Goal: Information Seeking & Learning: Learn about a topic

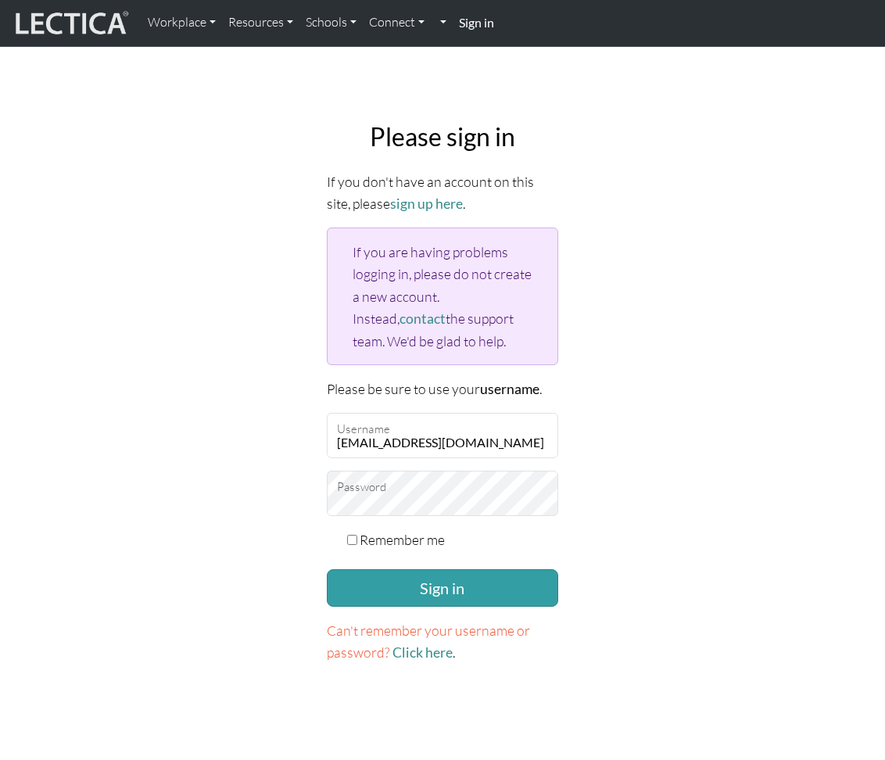
click at [359, 535] on div "Remember me" at bounding box center [443, 540] width 232 height 22
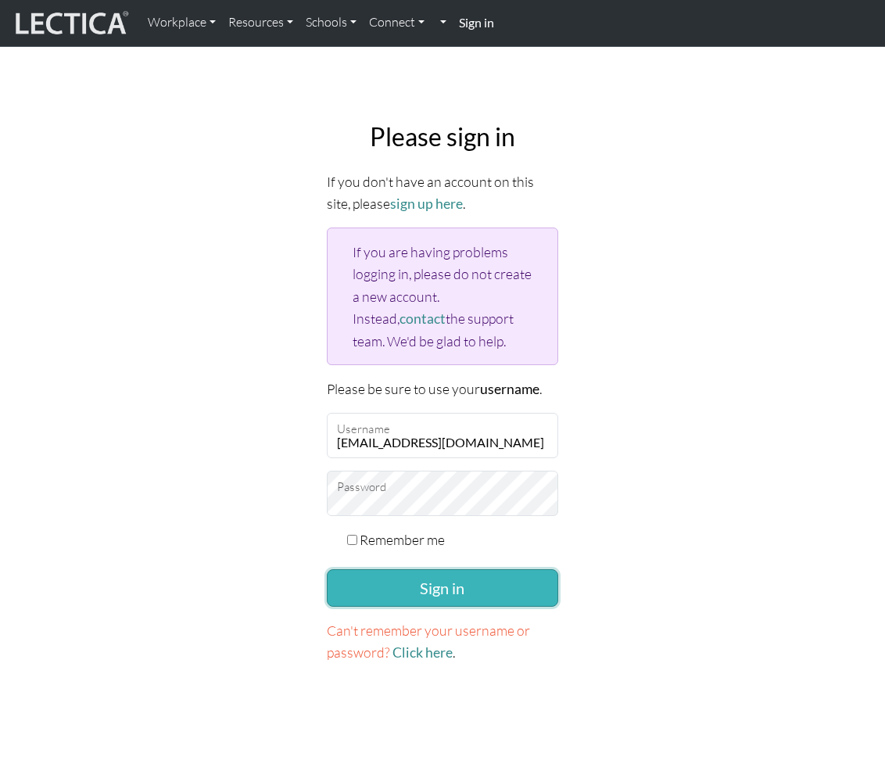
click at [365, 594] on button "Sign in" at bounding box center [443, 588] width 232 height 38
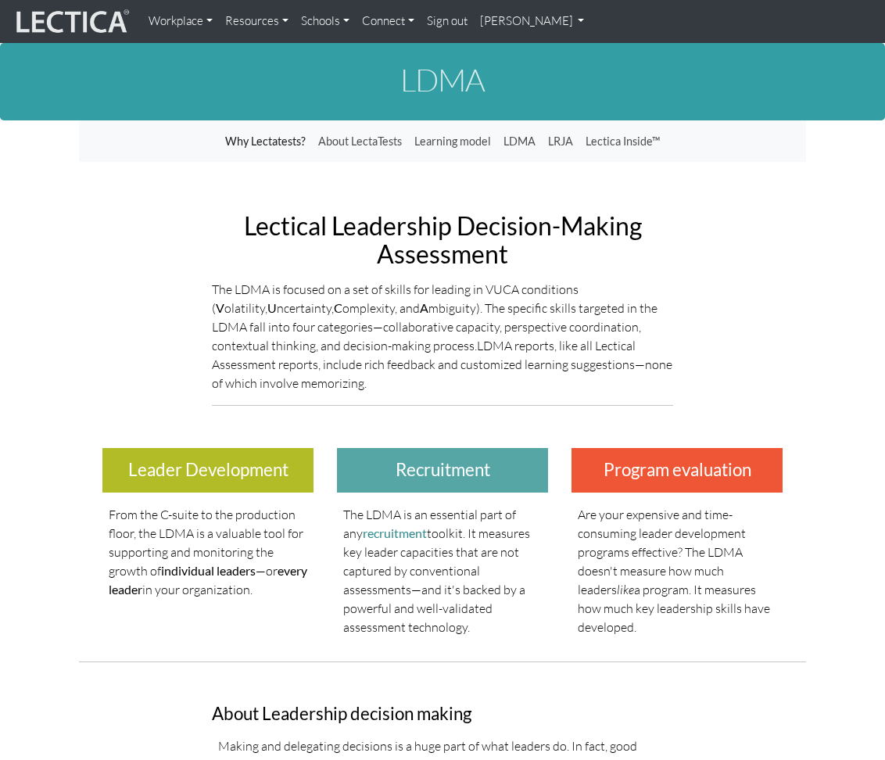
click at [500, 23] on link "[PERSON_NAME]" at bounding box center [532, 21] width 117 height 31
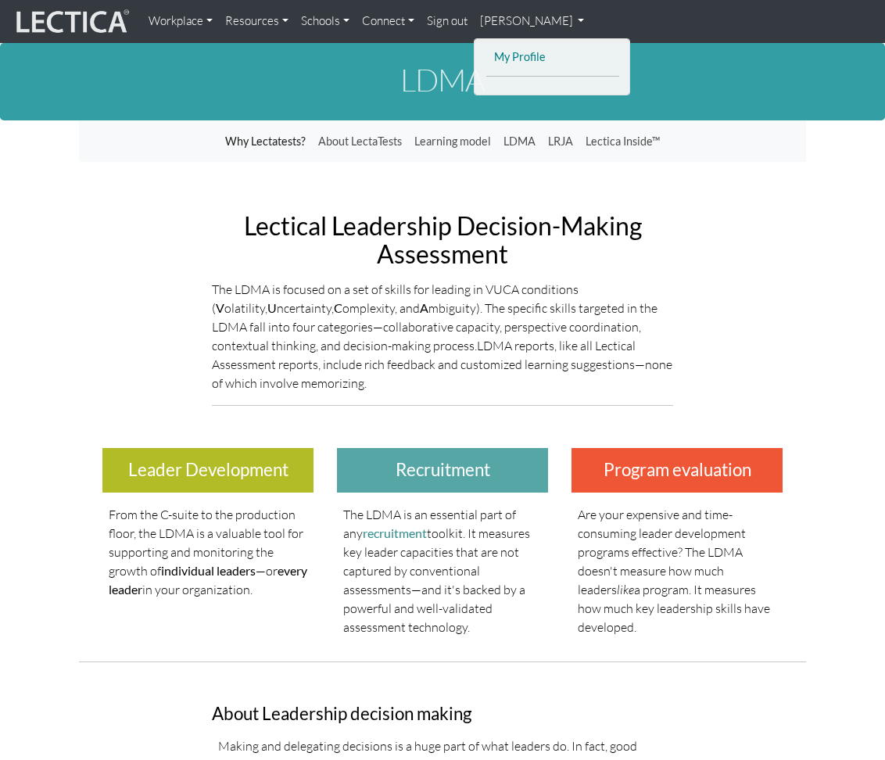
click at [511, 58] on link "My Profile" at bounding box center [552, 58] width 125 height 20
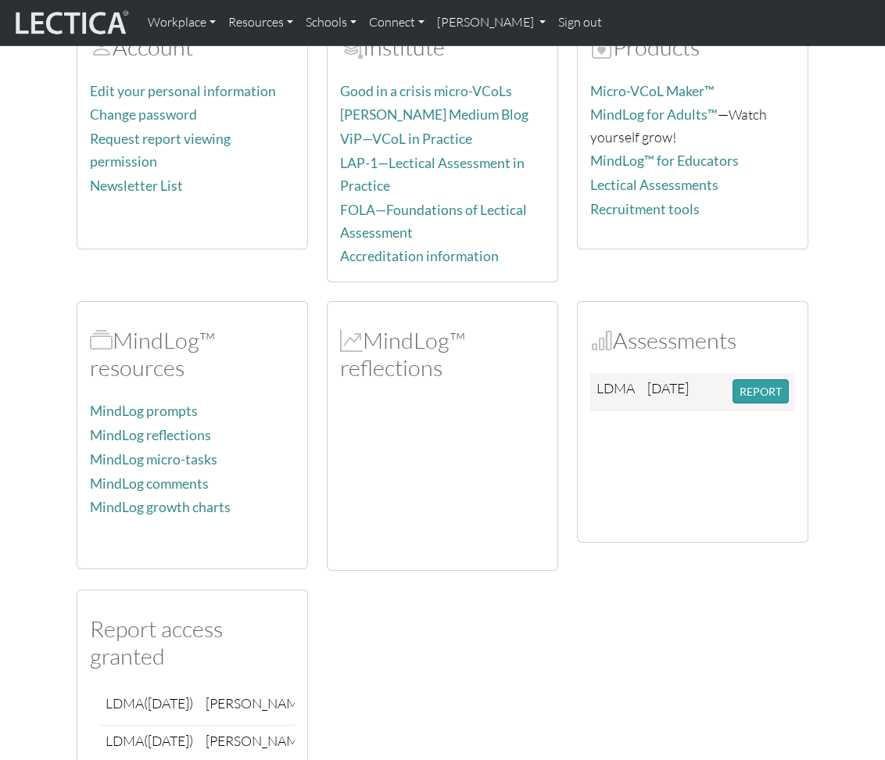
scroll to position [347, 0]
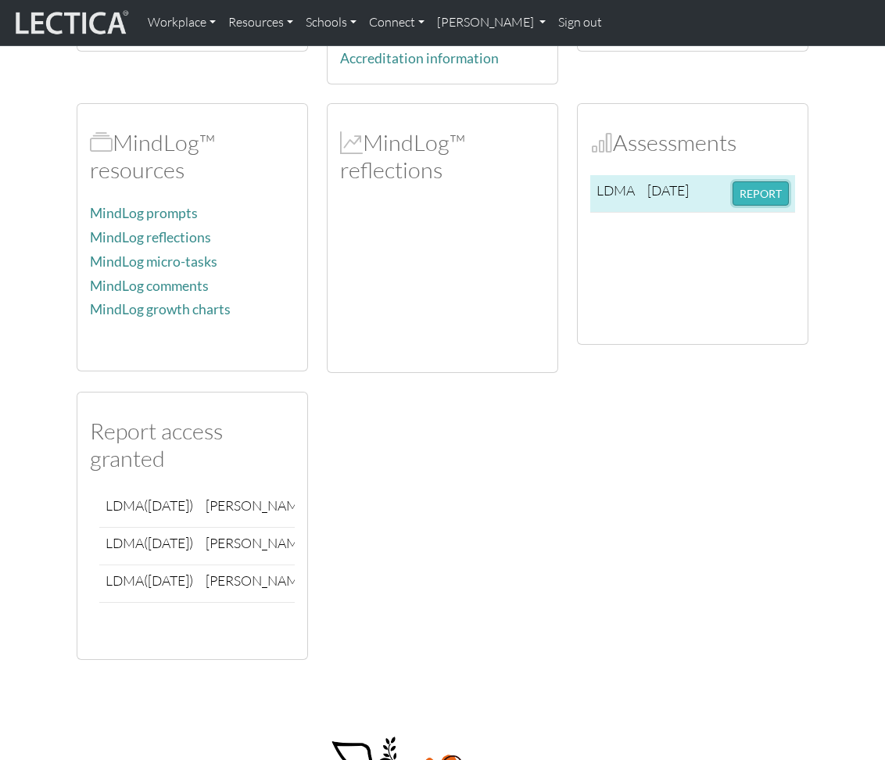
click at [747, 197] on button "REPORT" at bounding box center [761, 193] width 56 height 24
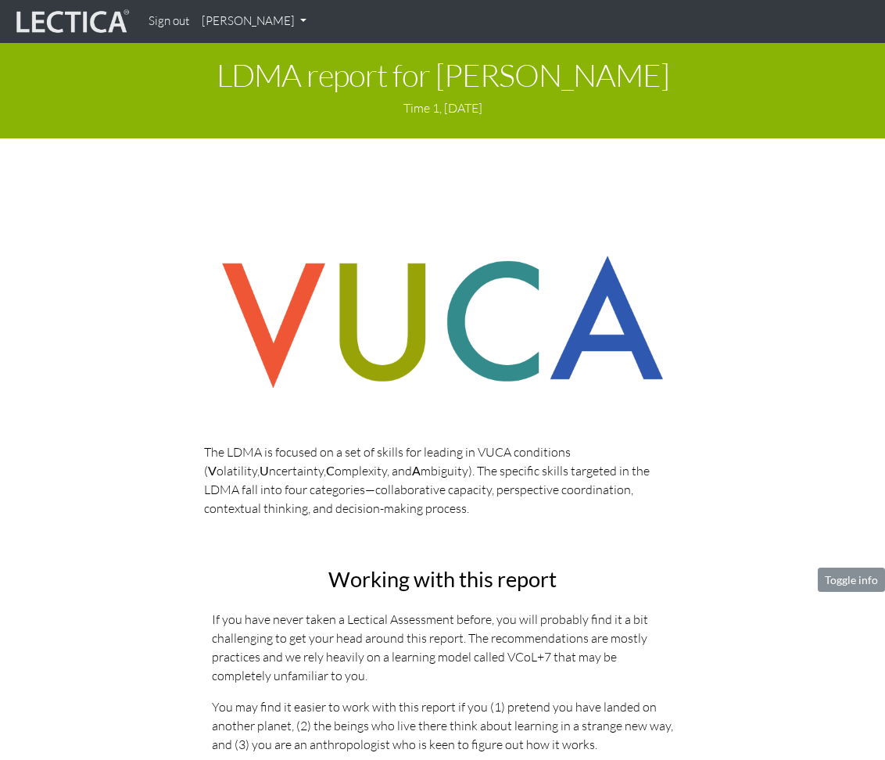
drag, startPoint x: 4, startPoint y: 106, endPoint x: -102, endPoint y: 99, distance: 106.6
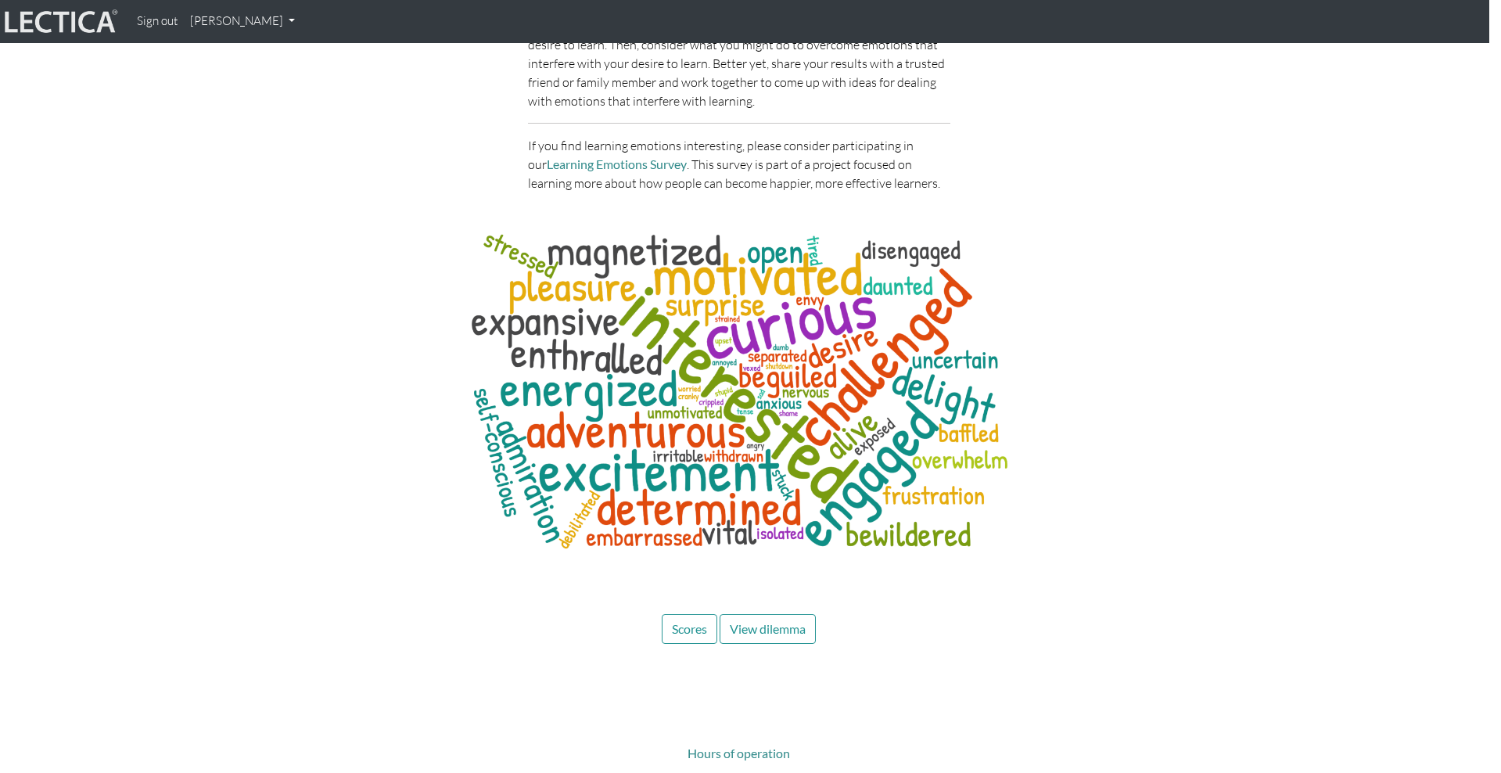
scroll to position [6178, 12]
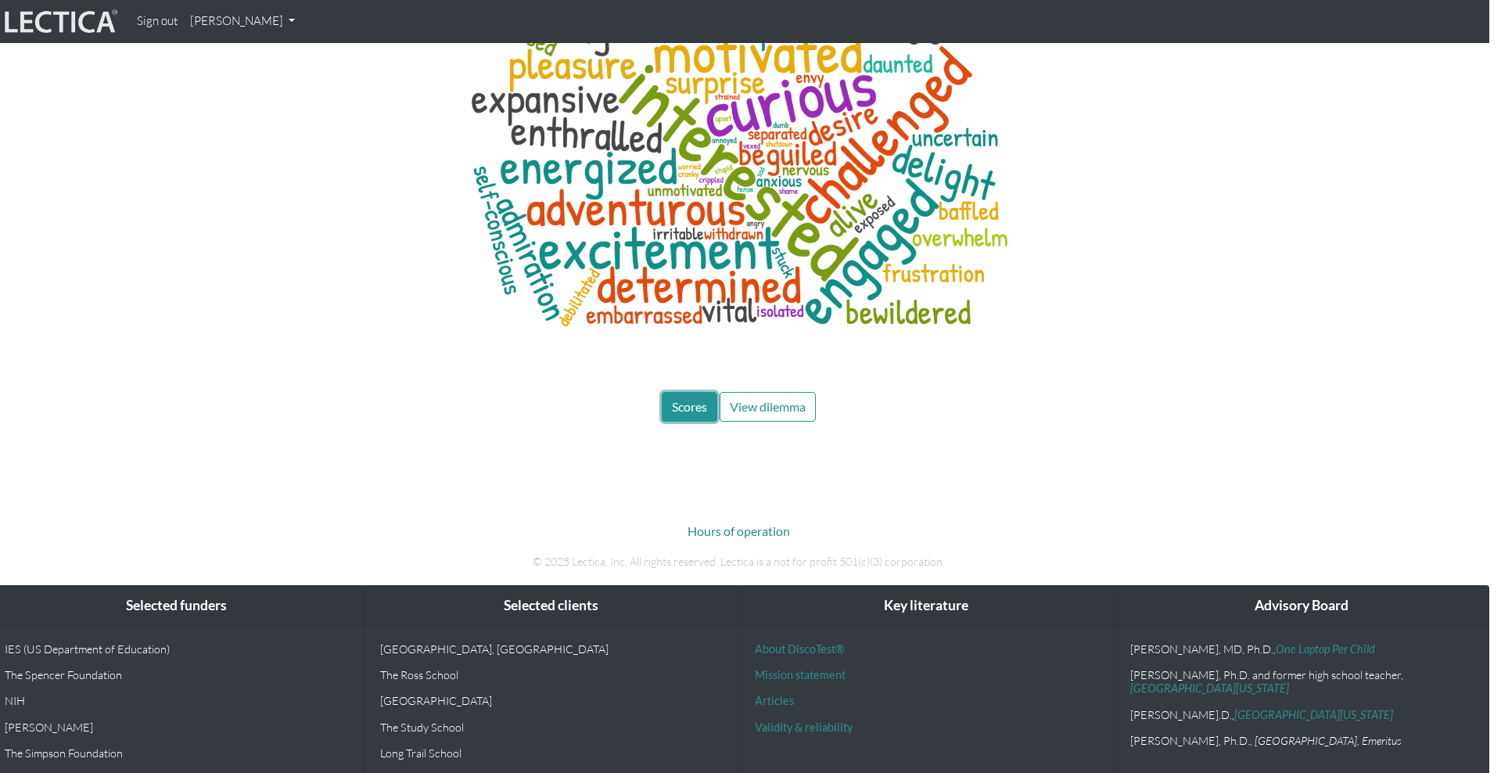
click at [689, 399] on span "Scores" at bounding box center [689, 406] width 35 height 15
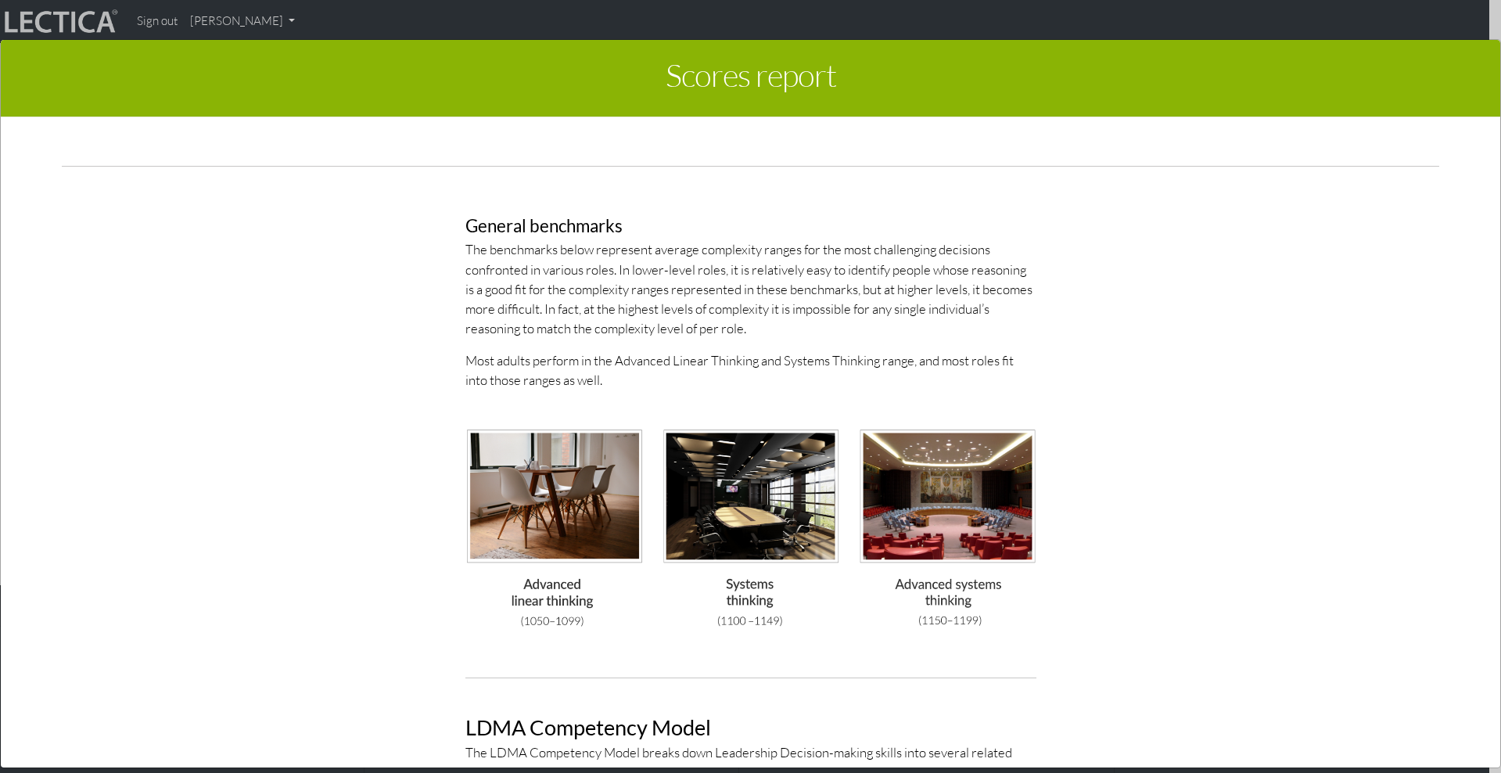
scroll to position [4023, 0]
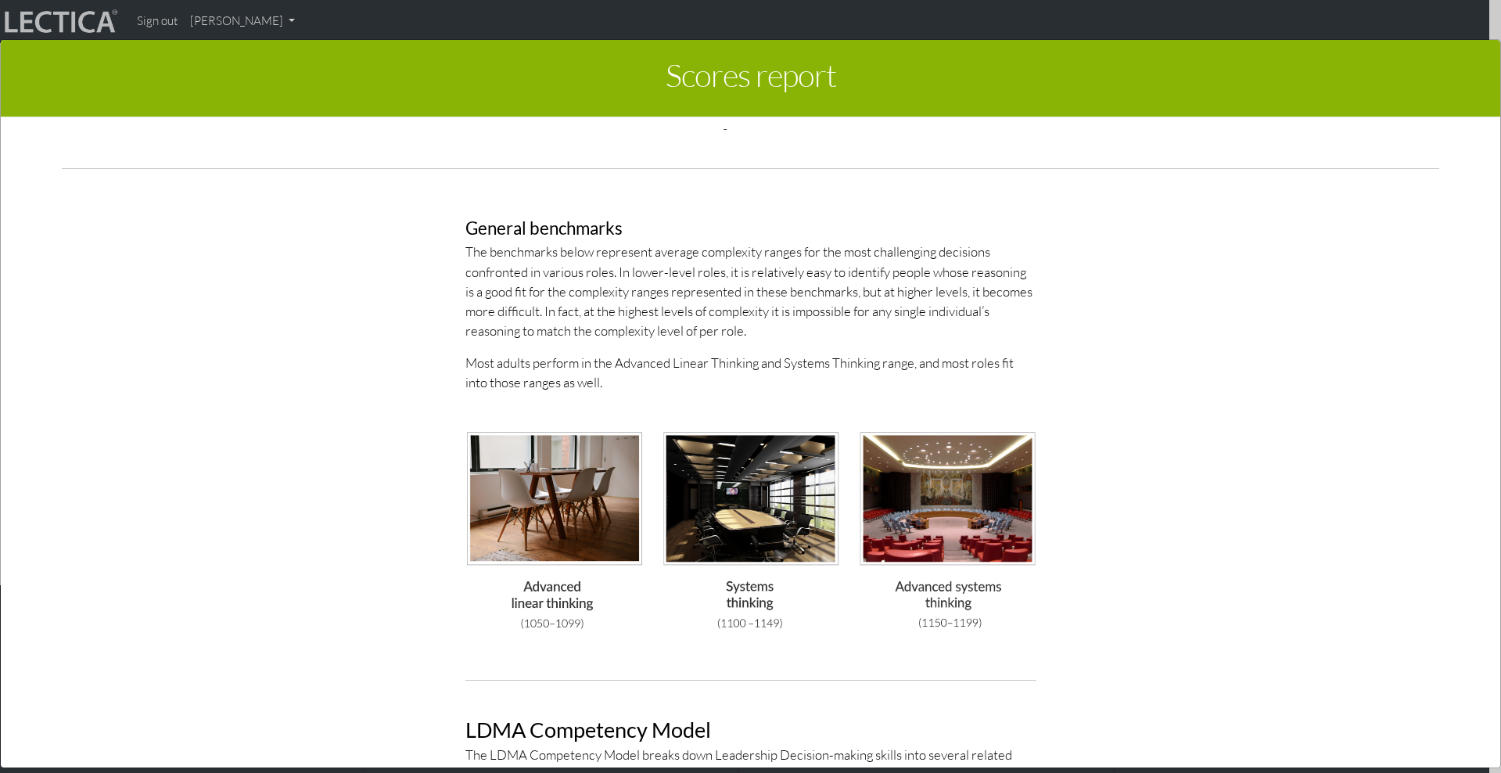
click at [587, 228] on h3 "General benchmarks" at bounding box center [750, 229] width 571 height 20
drag, startPoint x: 643, startPoint y: 224, endPoint x: 446, endPoint y: 222, distance: 197.1
click at [445, 223] on div "General benchmarks The benchmarks below represent average complexity ranges for…" at bounding box center [751, 424] width 892 height 486
copy h3 "General benchmarks"
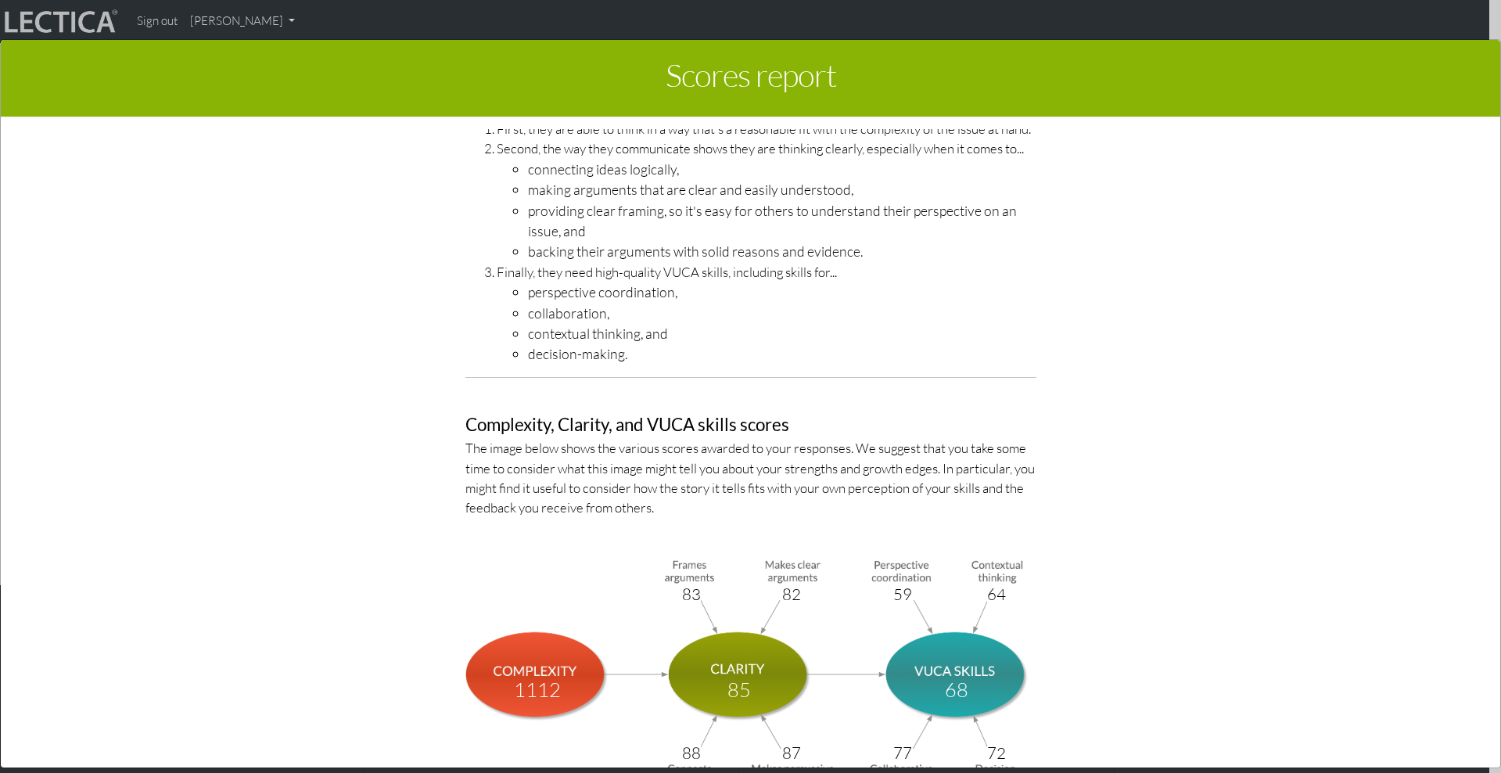
scroll to position [4763, 0]
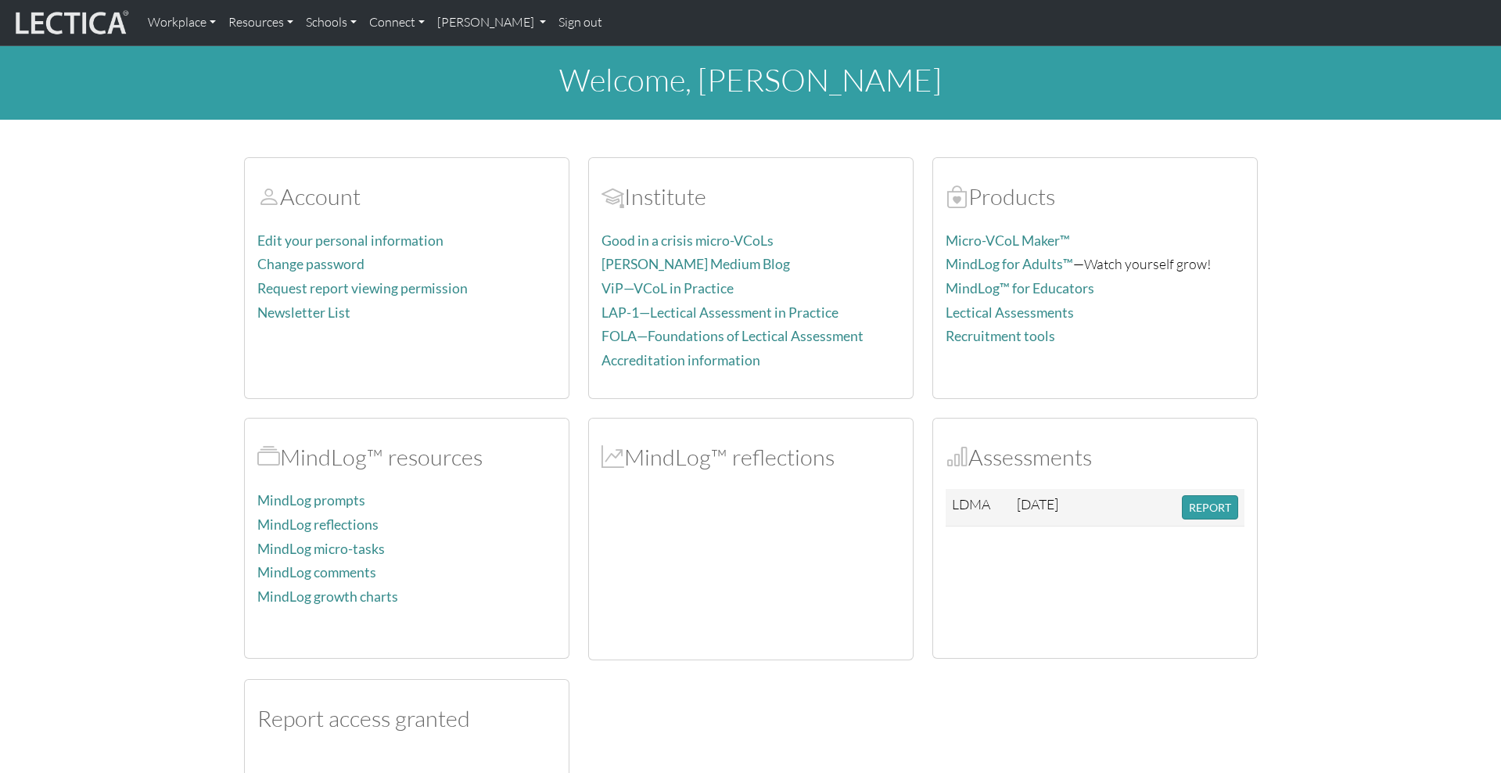
scroll to position [347, 0]
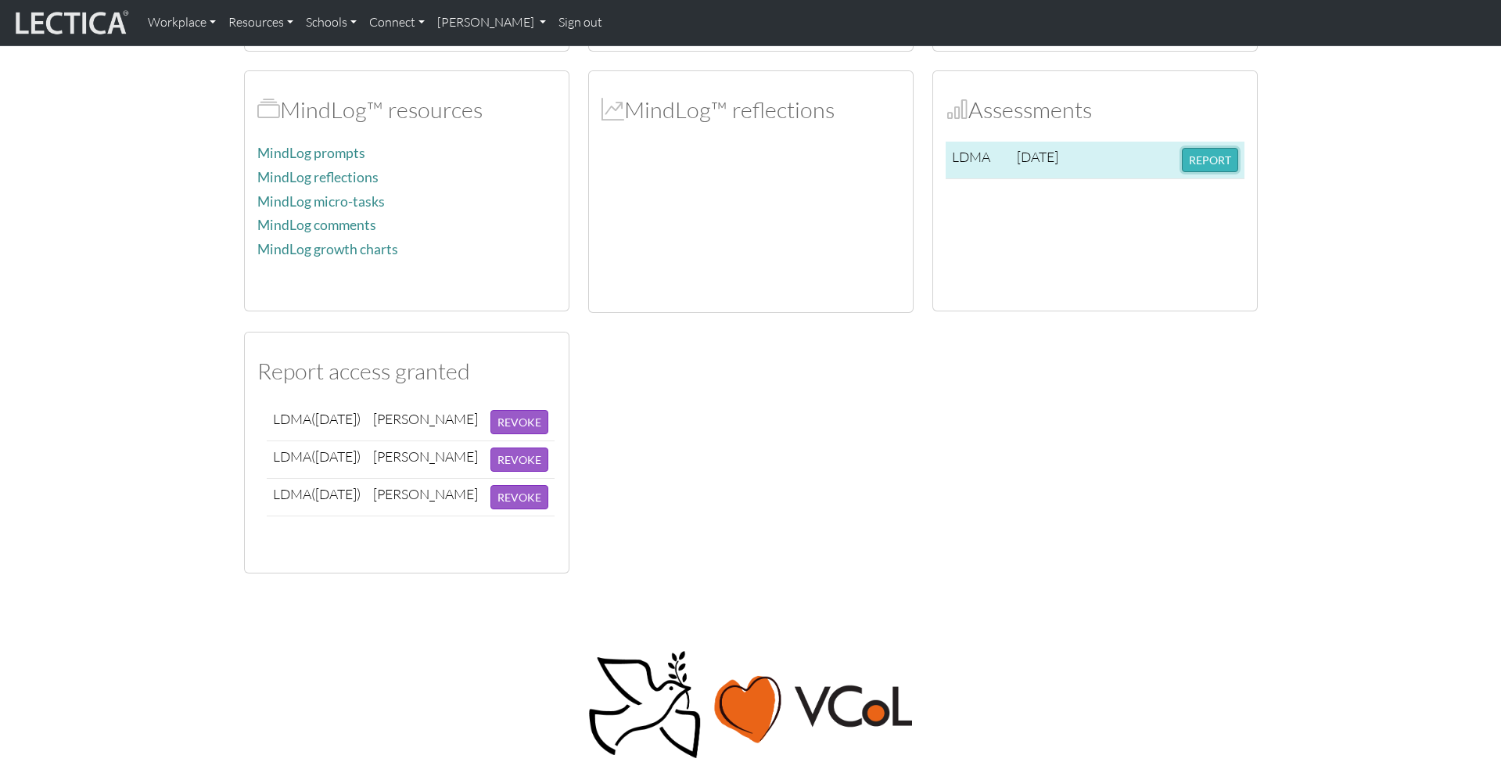
click at [1223, 166] on button "REPORT" at bounding box center [1210, 160] width 56 height 24
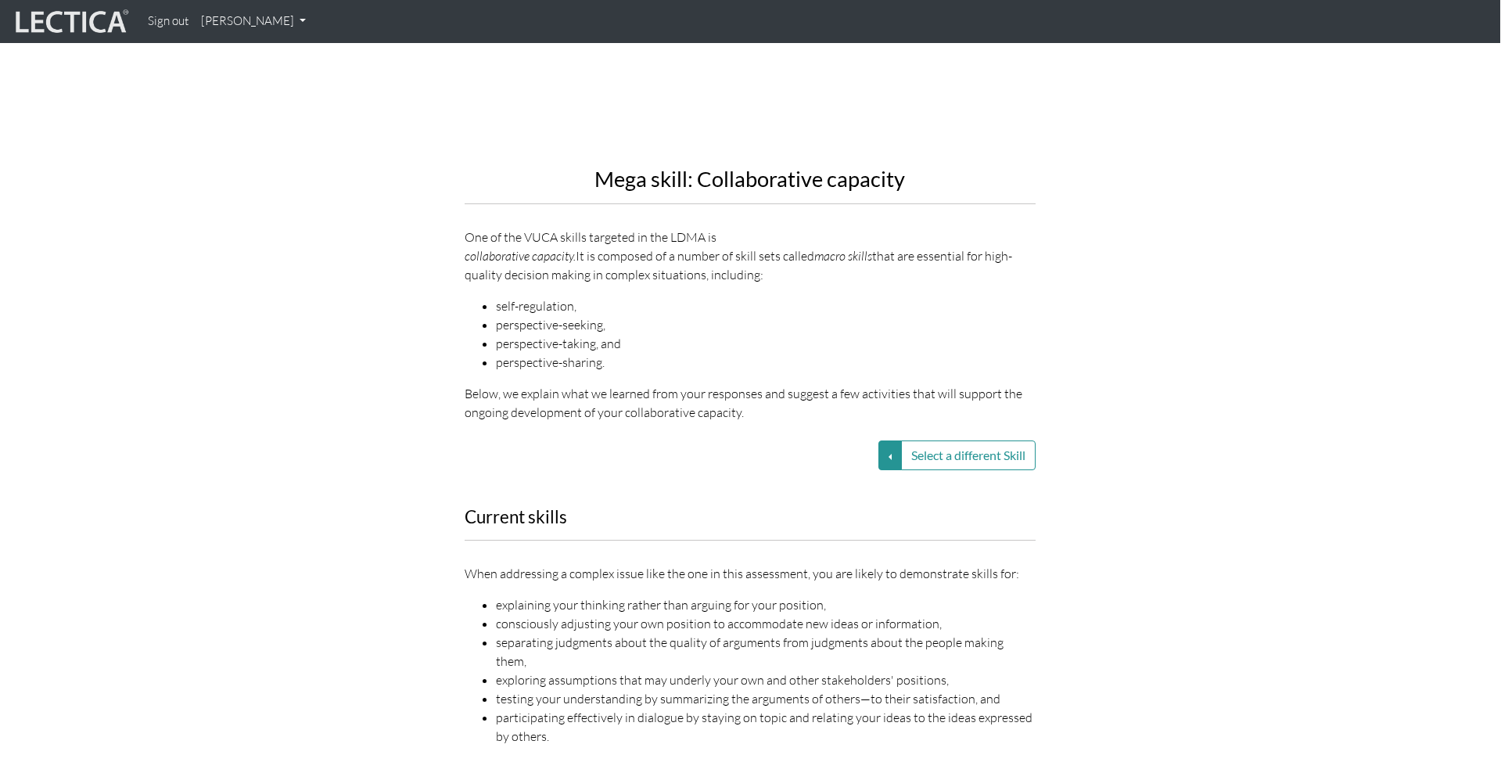
scroll to position [1674, 1]
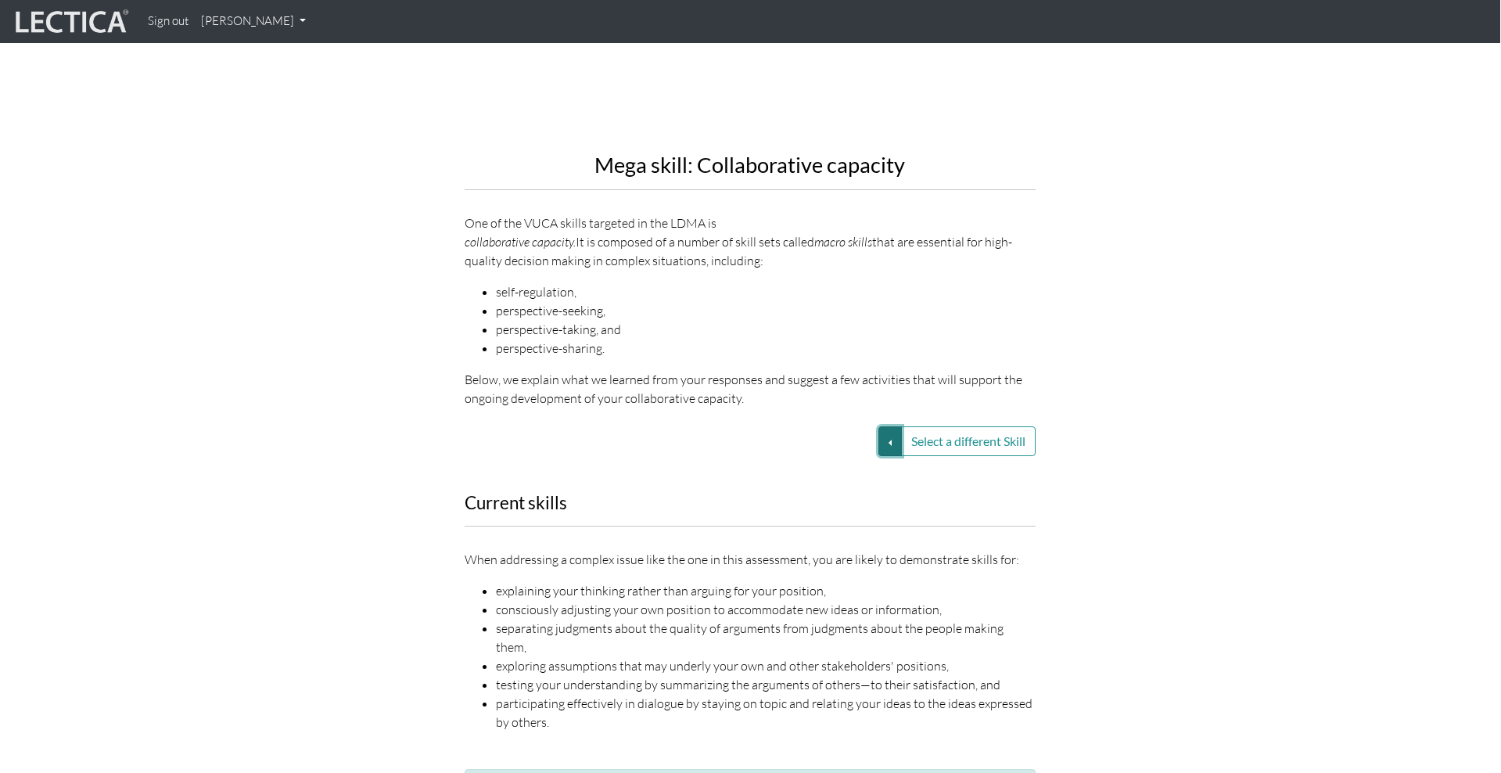
click at [887, 426] on button "Select a different Skill" at bounding box center [889, 441] width 23 height 30
click at [773, 488] on link "VUCA—Perspective coordination" at bounding box center [778, 497] width 167 height 18
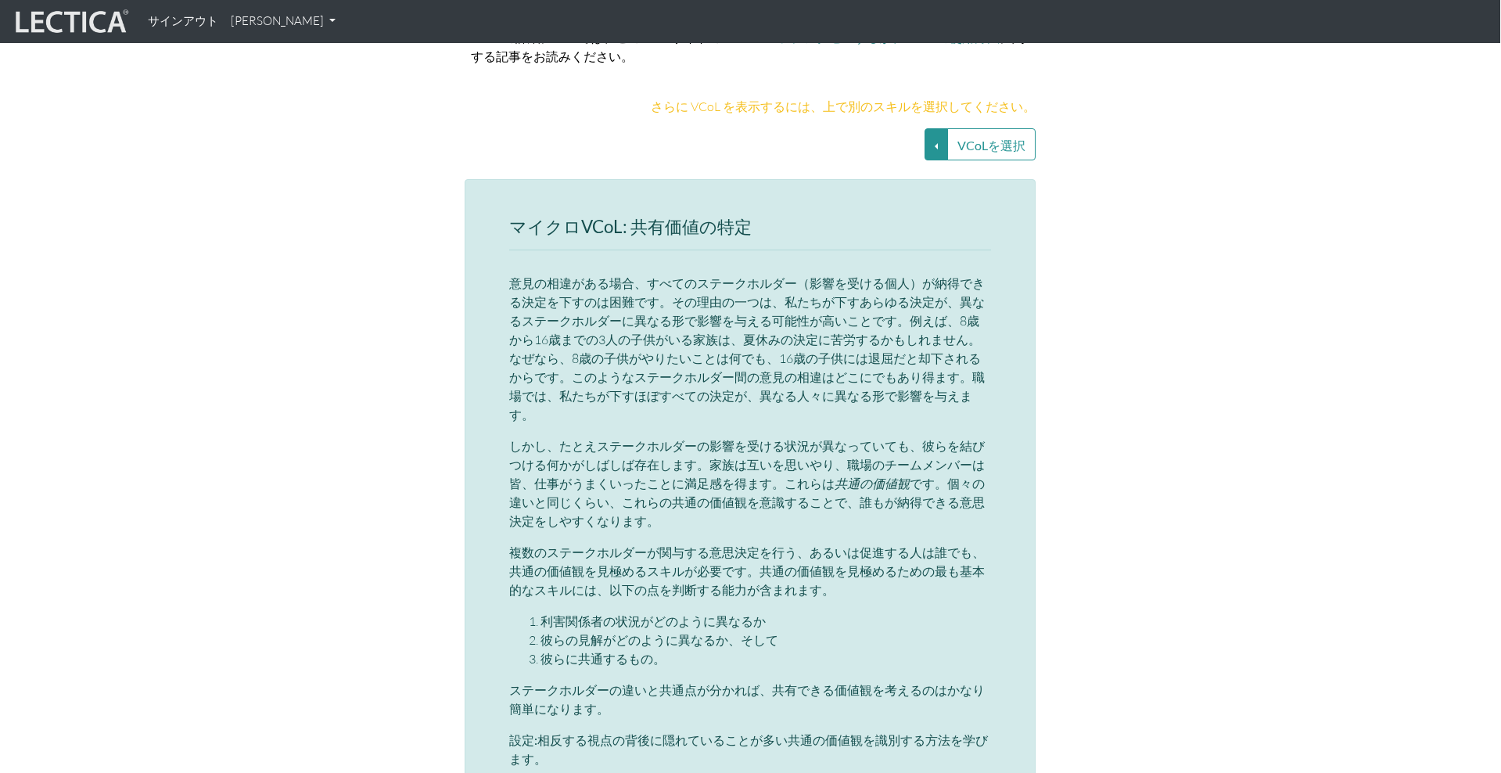
scroll to position [3408, 1]
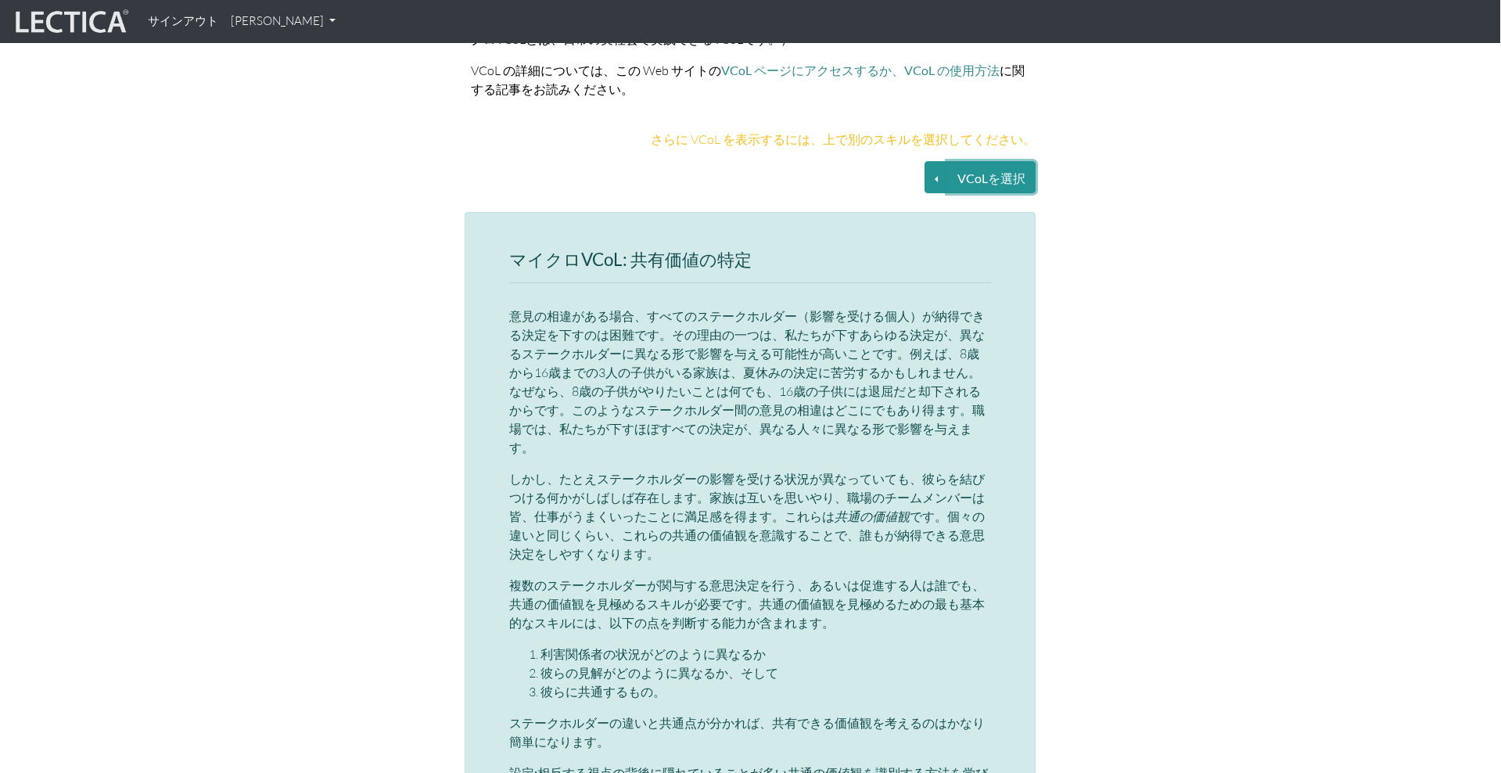
click at [953, 161] on button "VCoLを選択" at bounding box center [991, 177] width 88 height 32
click at [936, 161] on button "VCoLを選択" at bounding box center [936, 177] width 23 height 32
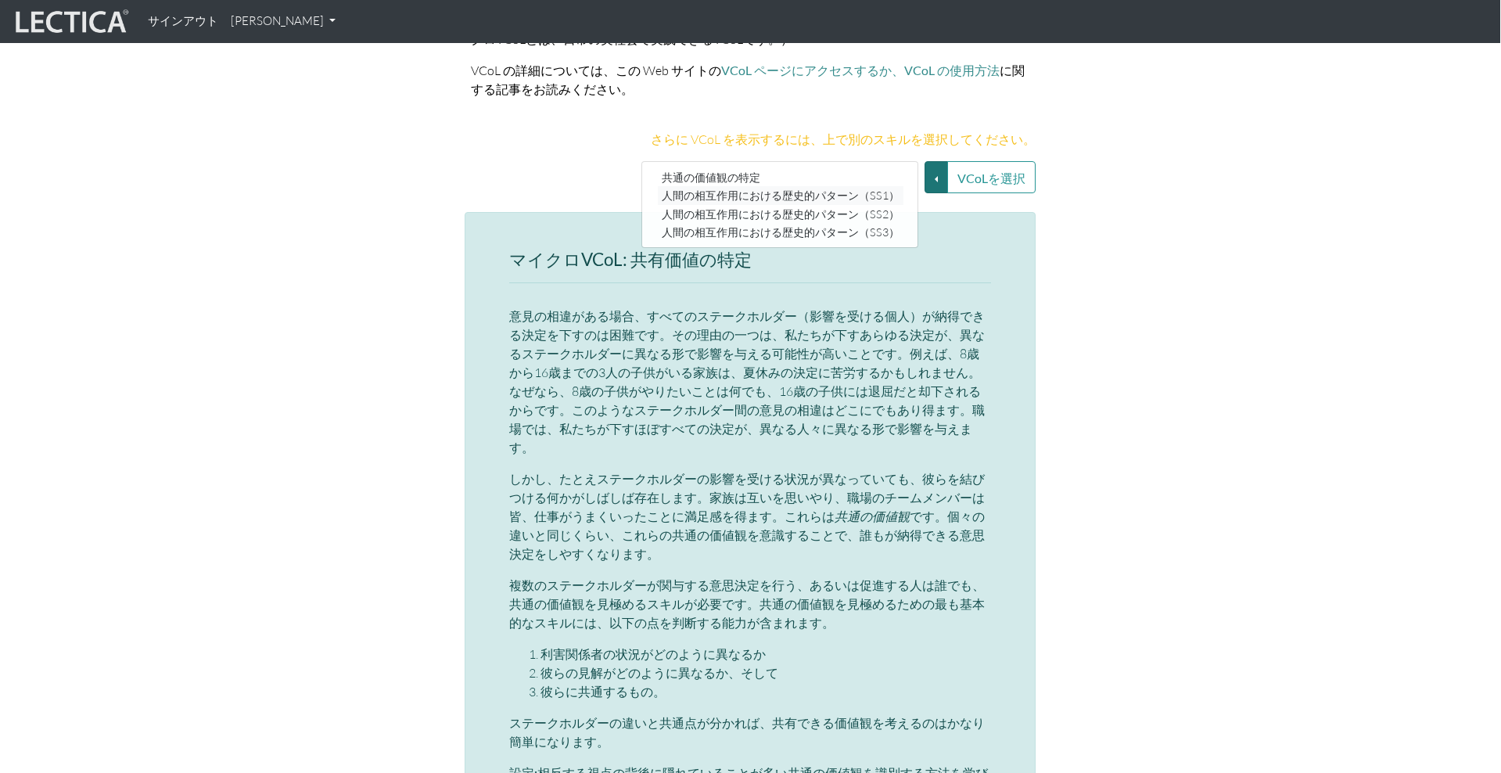
click at [793, 189] on font "人間の相互作用における歴史的パターン（SS1）" at bounding box center [781, 195] width 238 height 13
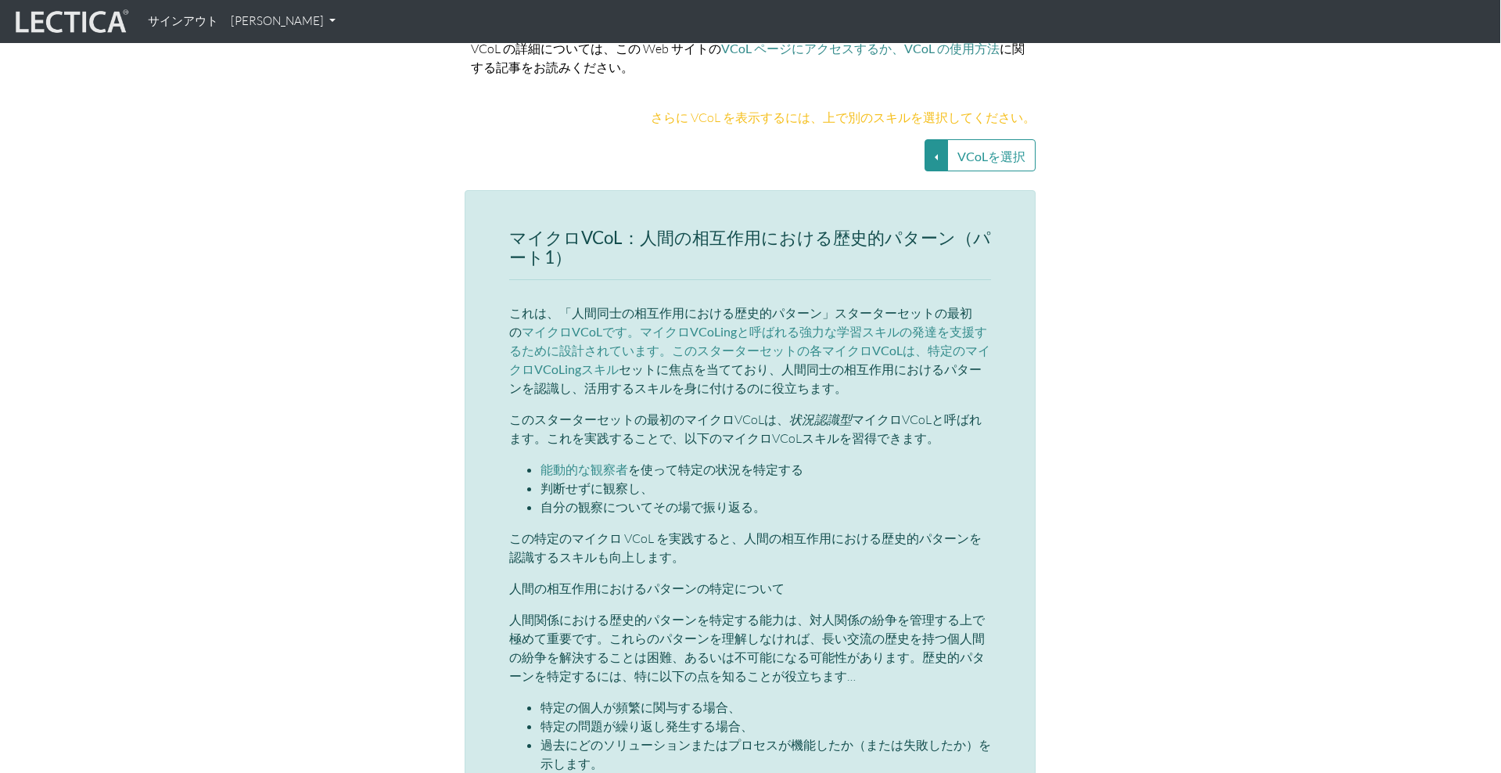
scroll to position [3410, 1]
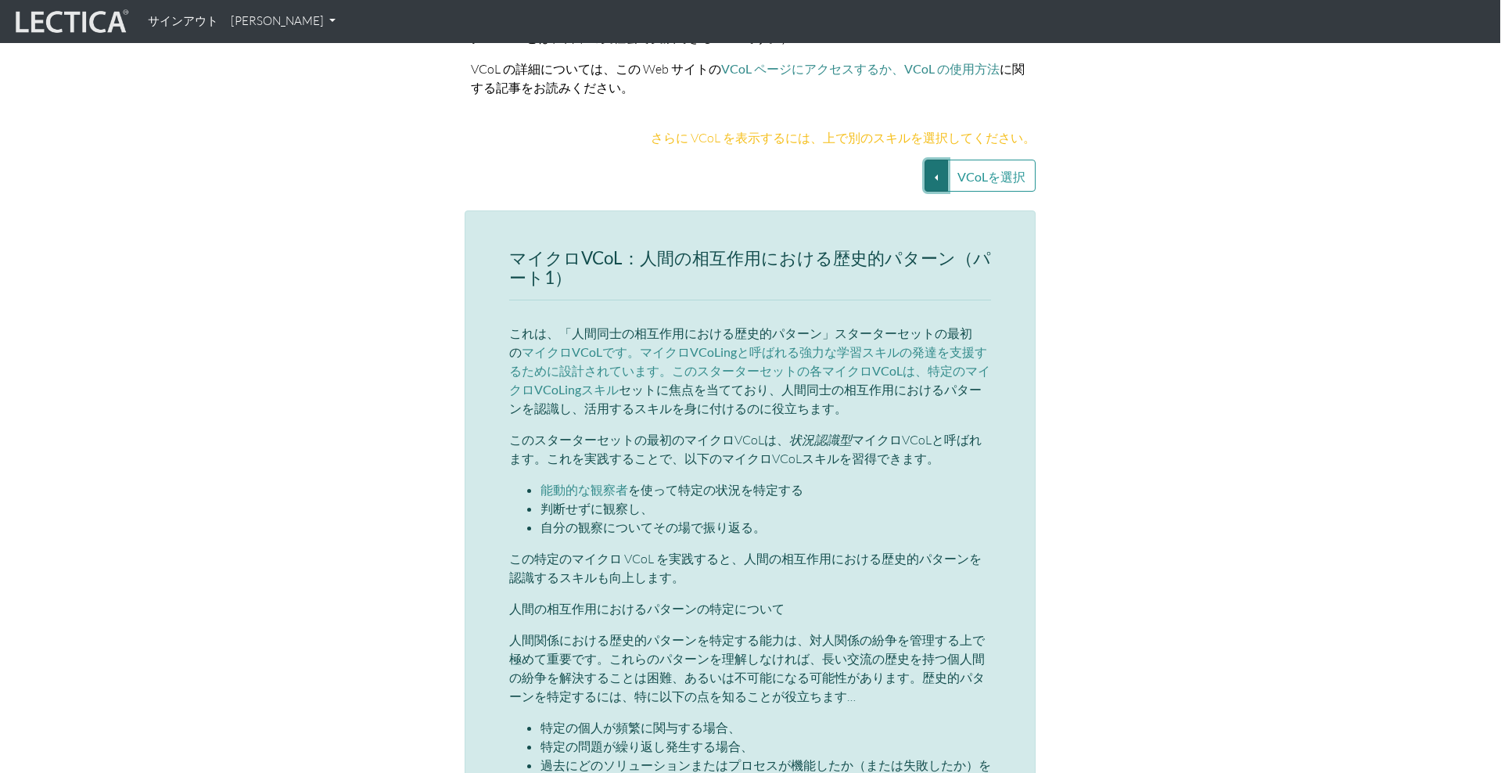
click at [932, 160] on button "VCoLを選択" at bounding box center [936, 176] width 23 height 32
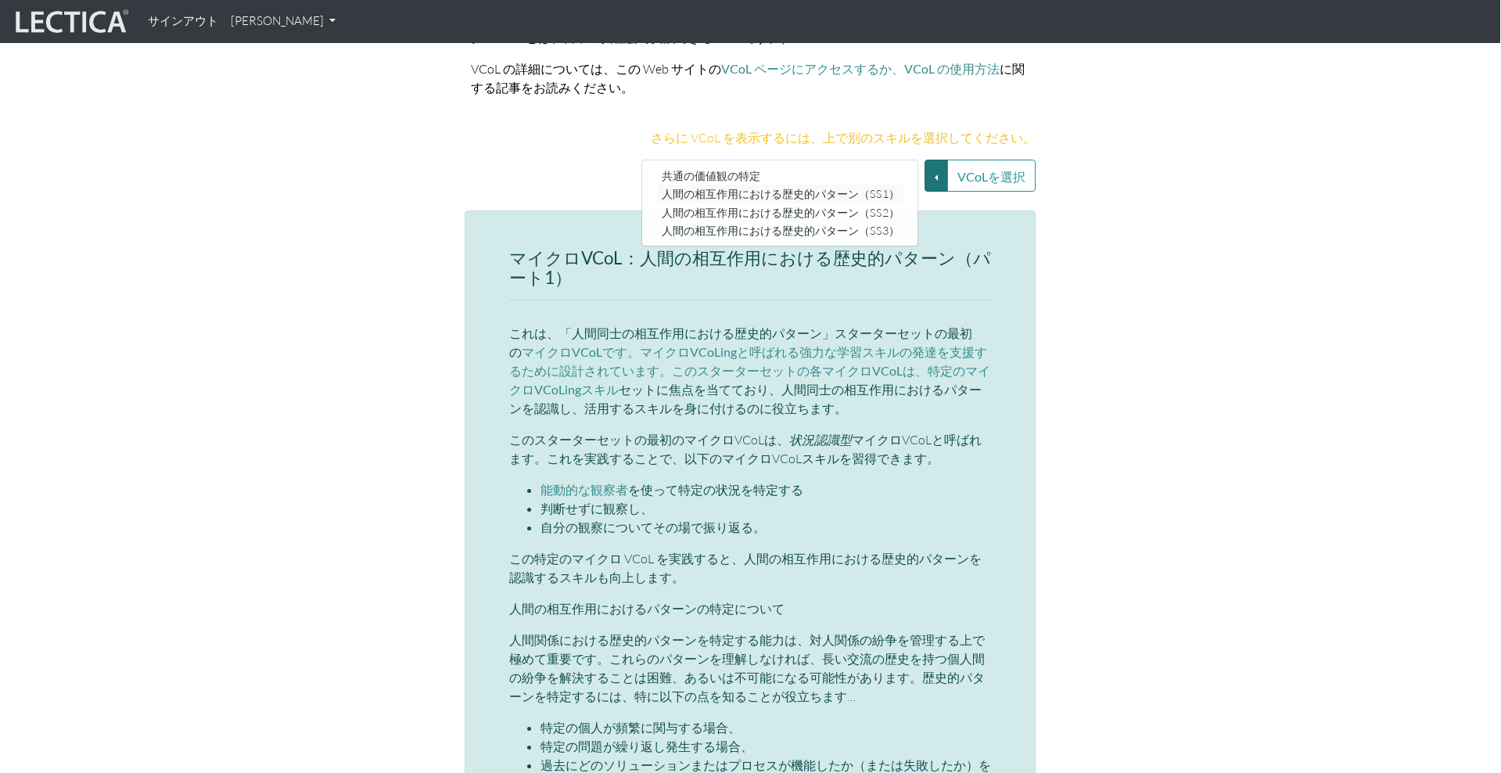
click at [798, 185] on link "人間の相互作用における歴史的パターン（SS1）" at bounding box center [781, 194] width 246 height 18
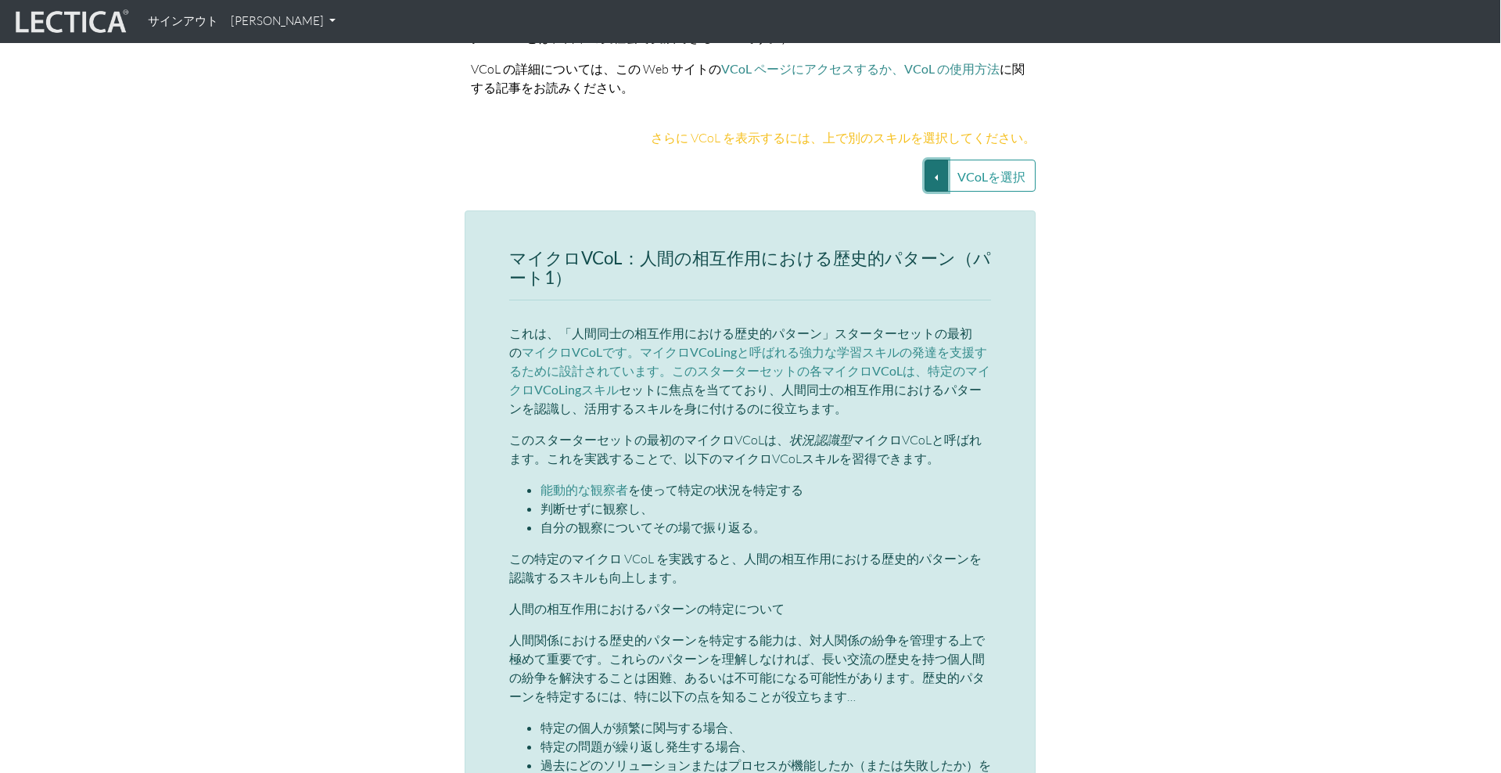
click at [928, 160] on button "VCoLを選択" at bounding box center [936, 176] width 23 height 32
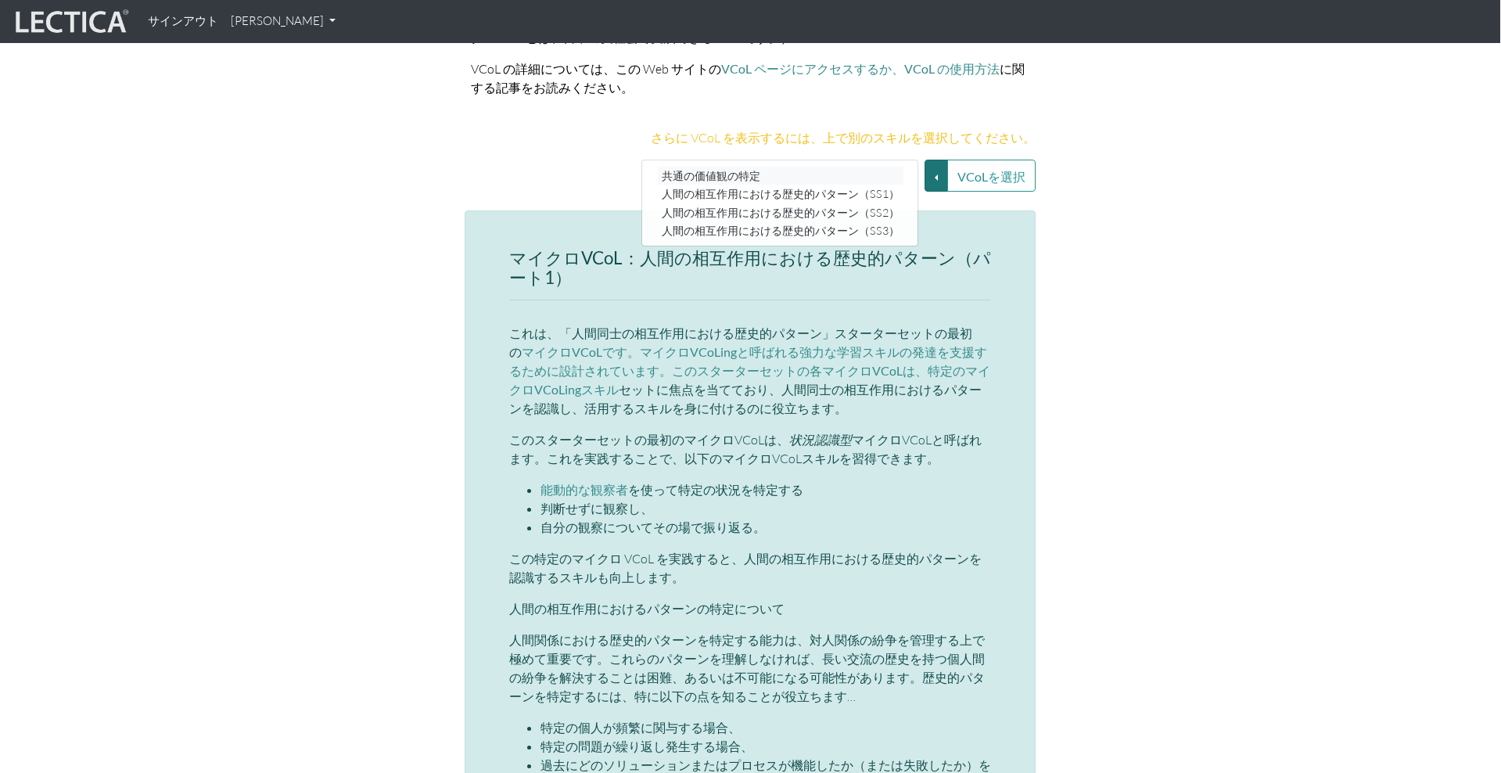
click at [838, 167] on link "共通の価値観の特定" at bounding box center [781, 176] width 246 height 18
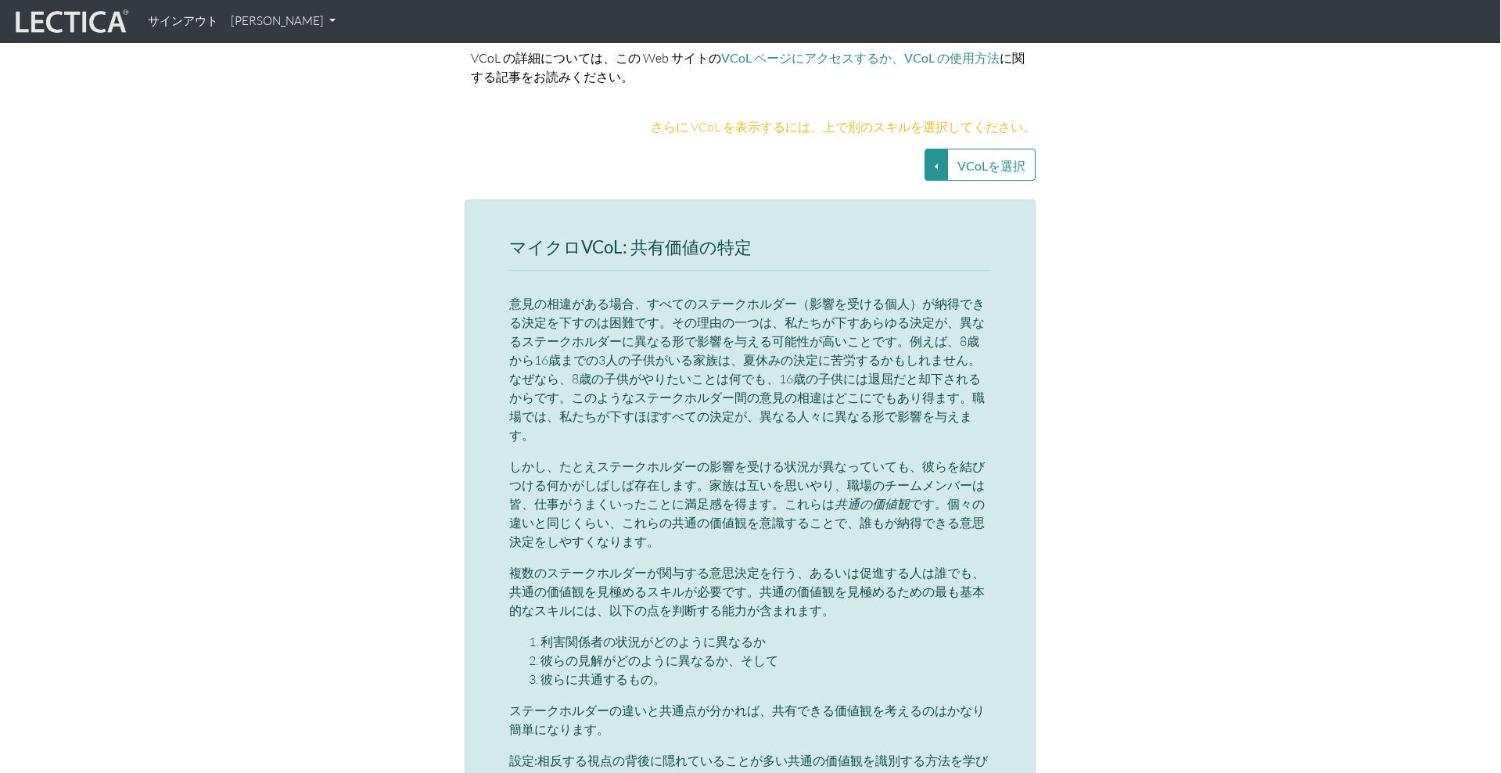
scroll to position [3427, 1]
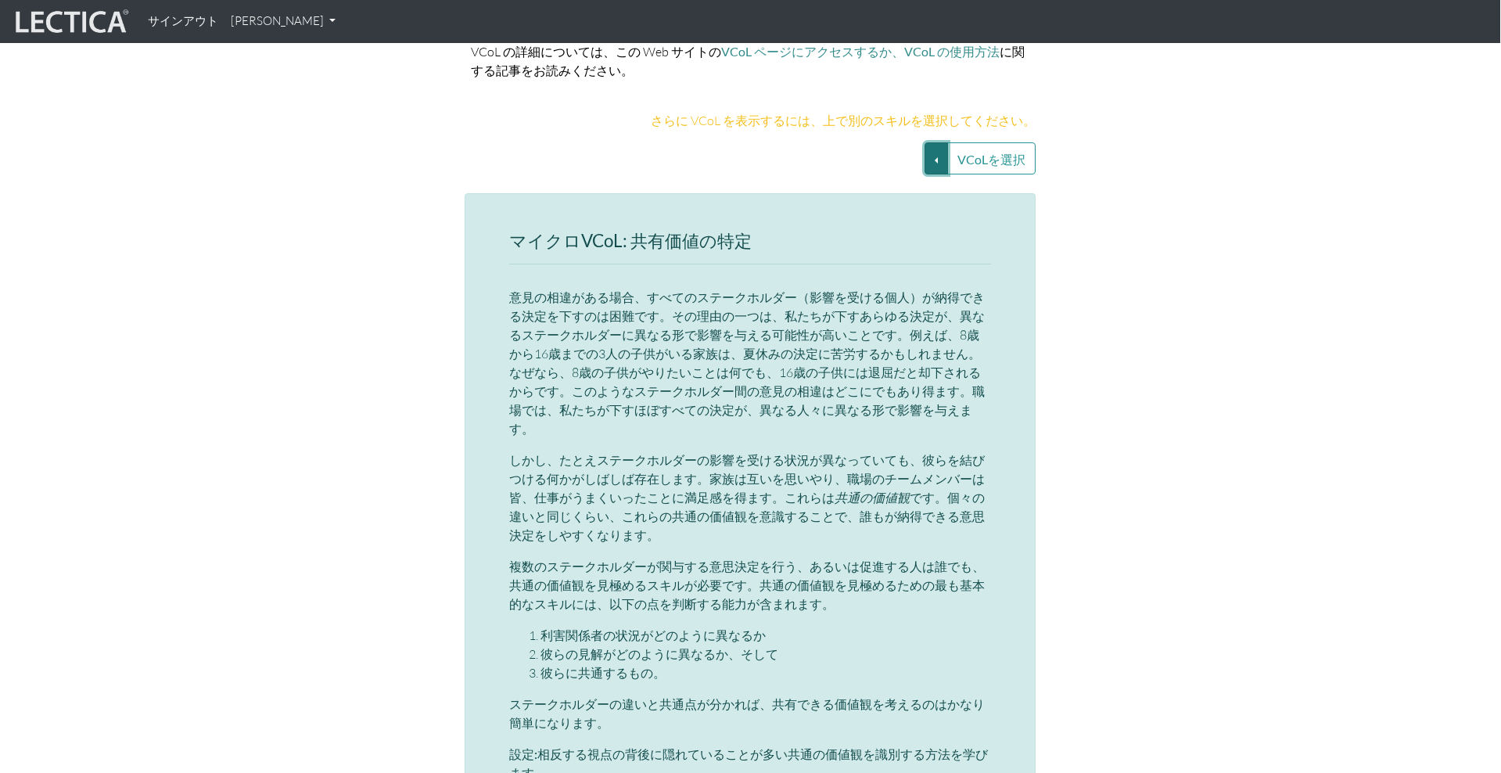
click at [931, 142] on button "VCoLを選択" at bounding box center [936, 158] width 23 height 32
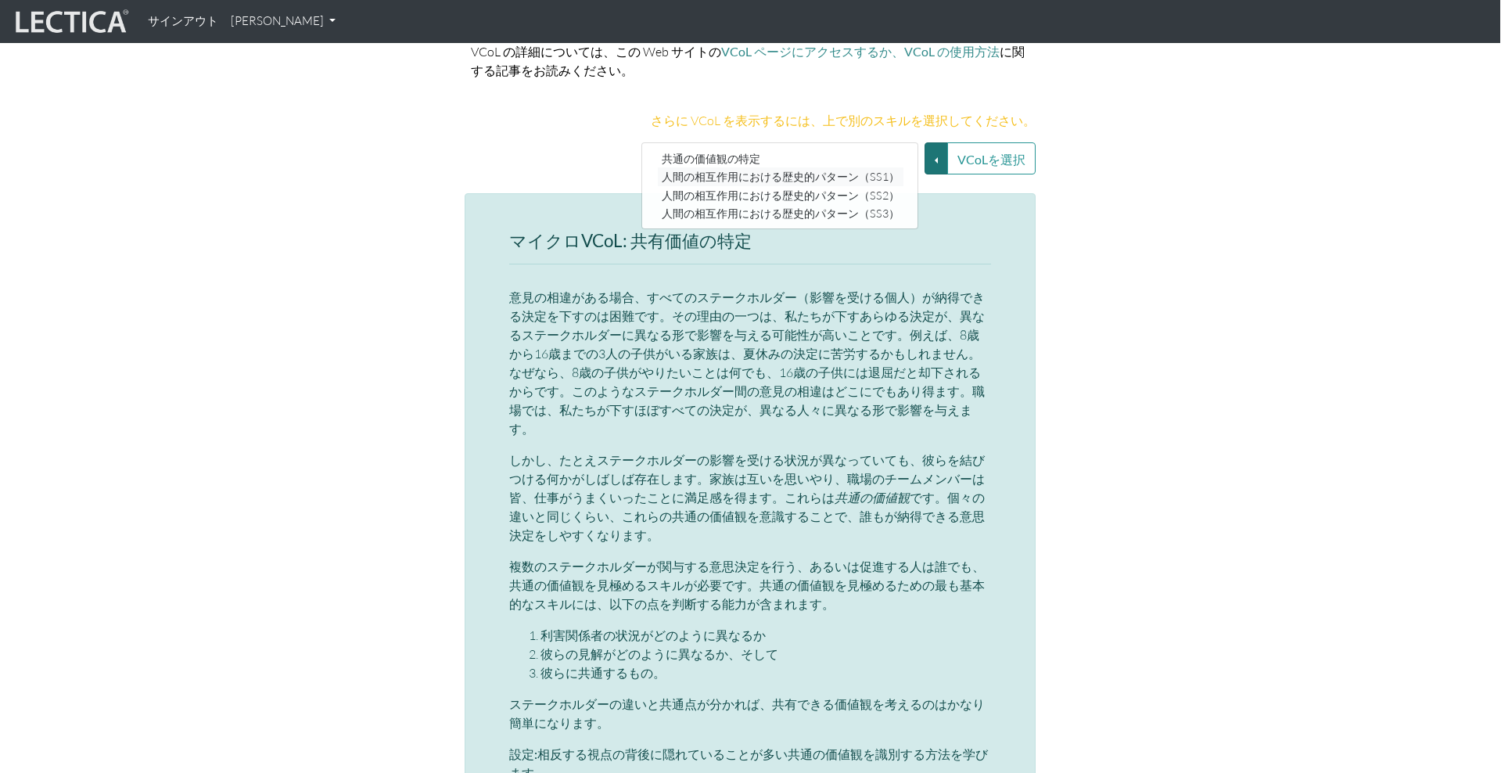
click at [832, 171] on font "人間の相互作用における歴史的パターン（SS1）" at bounding box center [781, 177] width 238 height 13
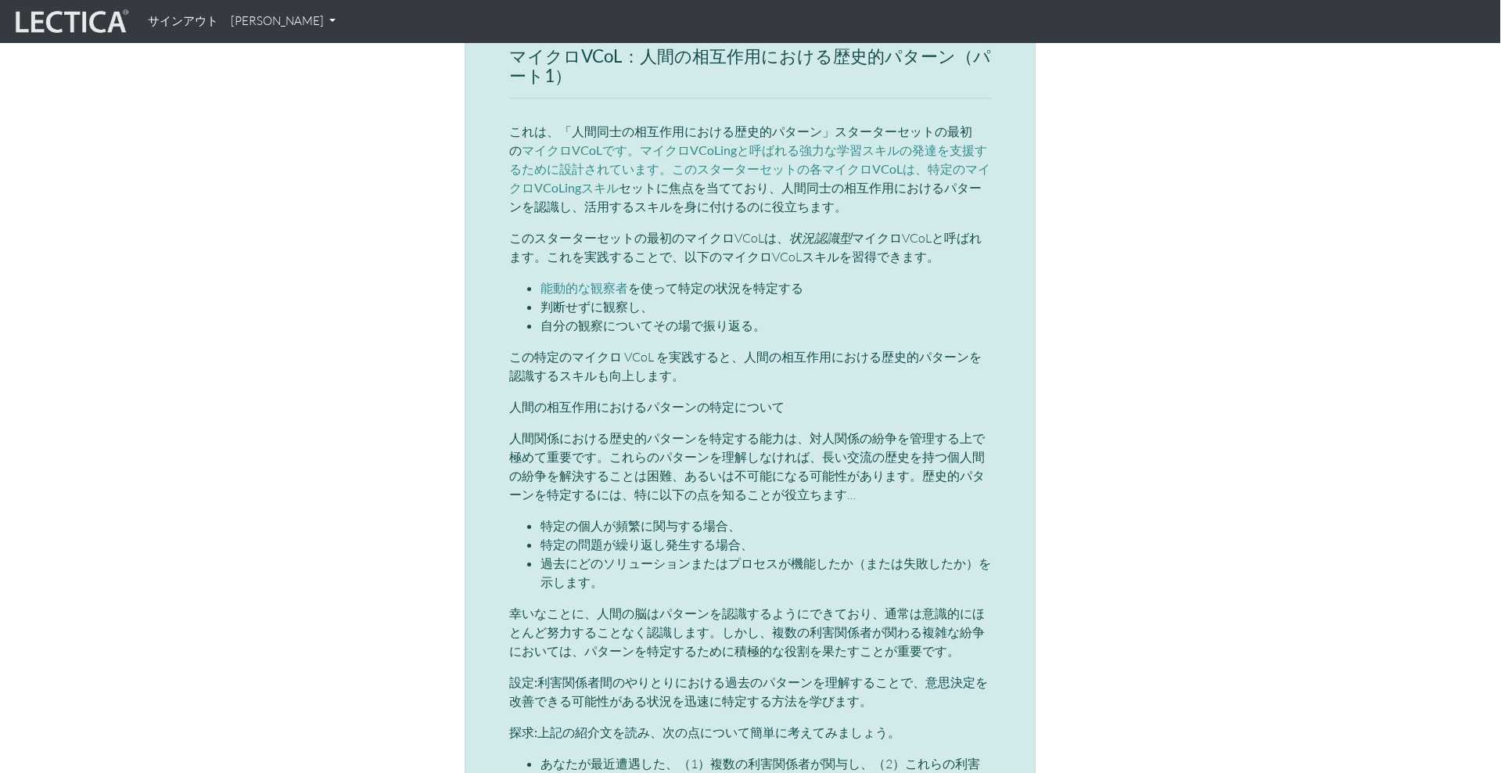
scroll to position [3353, 1]
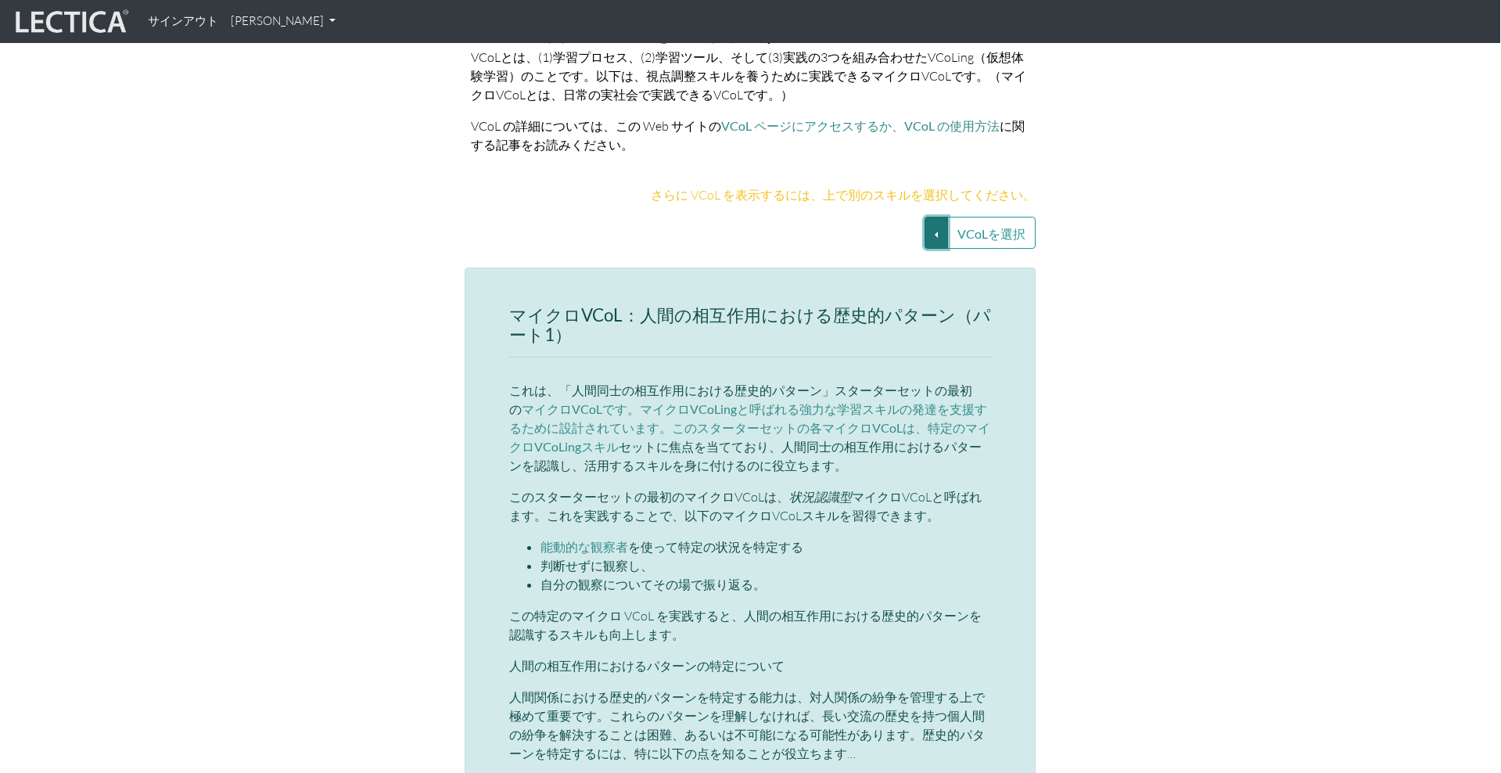
click at [942, 217] on button "VCoLを選択" at bounding box center [936, 233] width 23 height 32
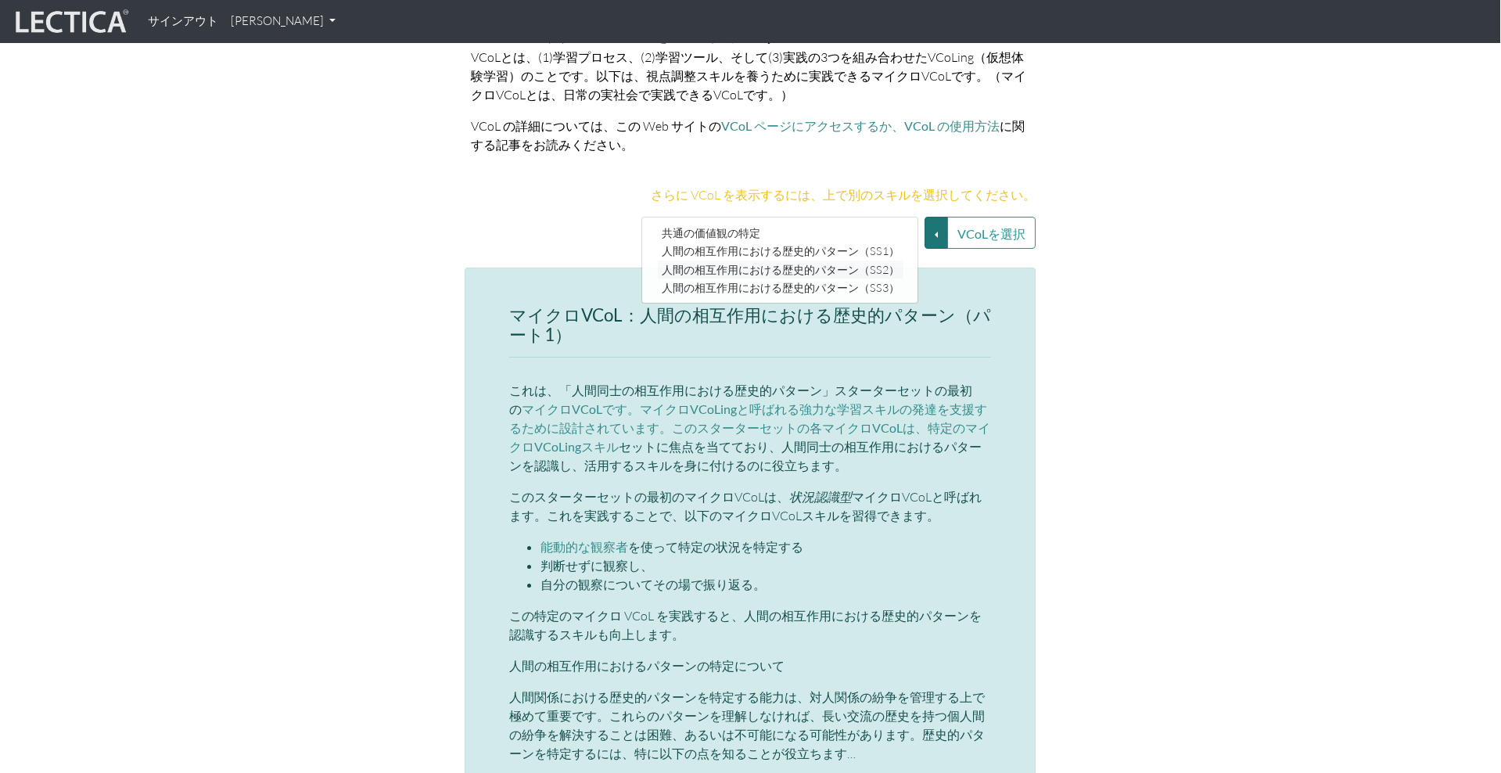
click at [877, 263] on font "人間の相互作用における歴史的パターン（SS2）" at bounding box center [781, 269] width 238 height 13
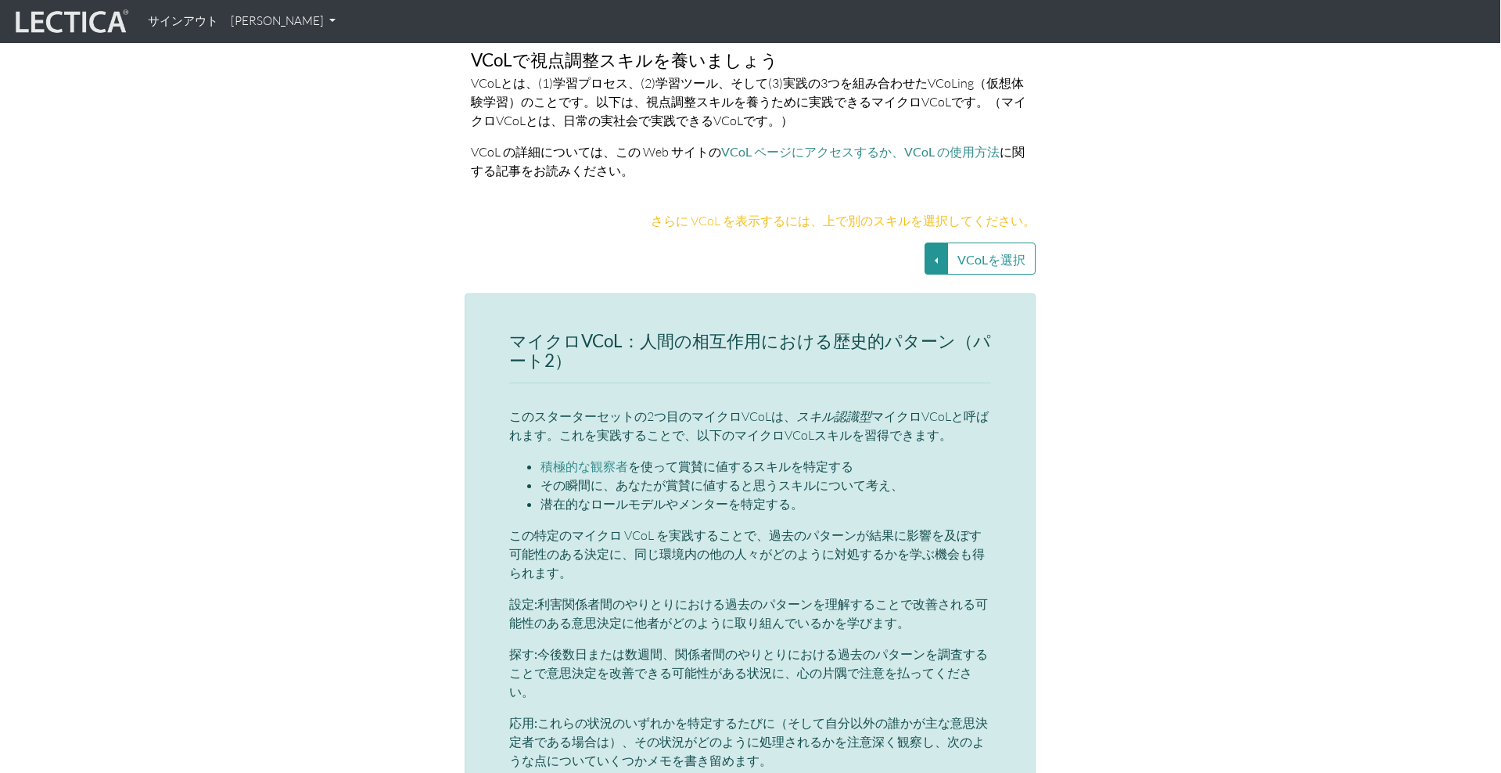
scroll to position [3245, 1]
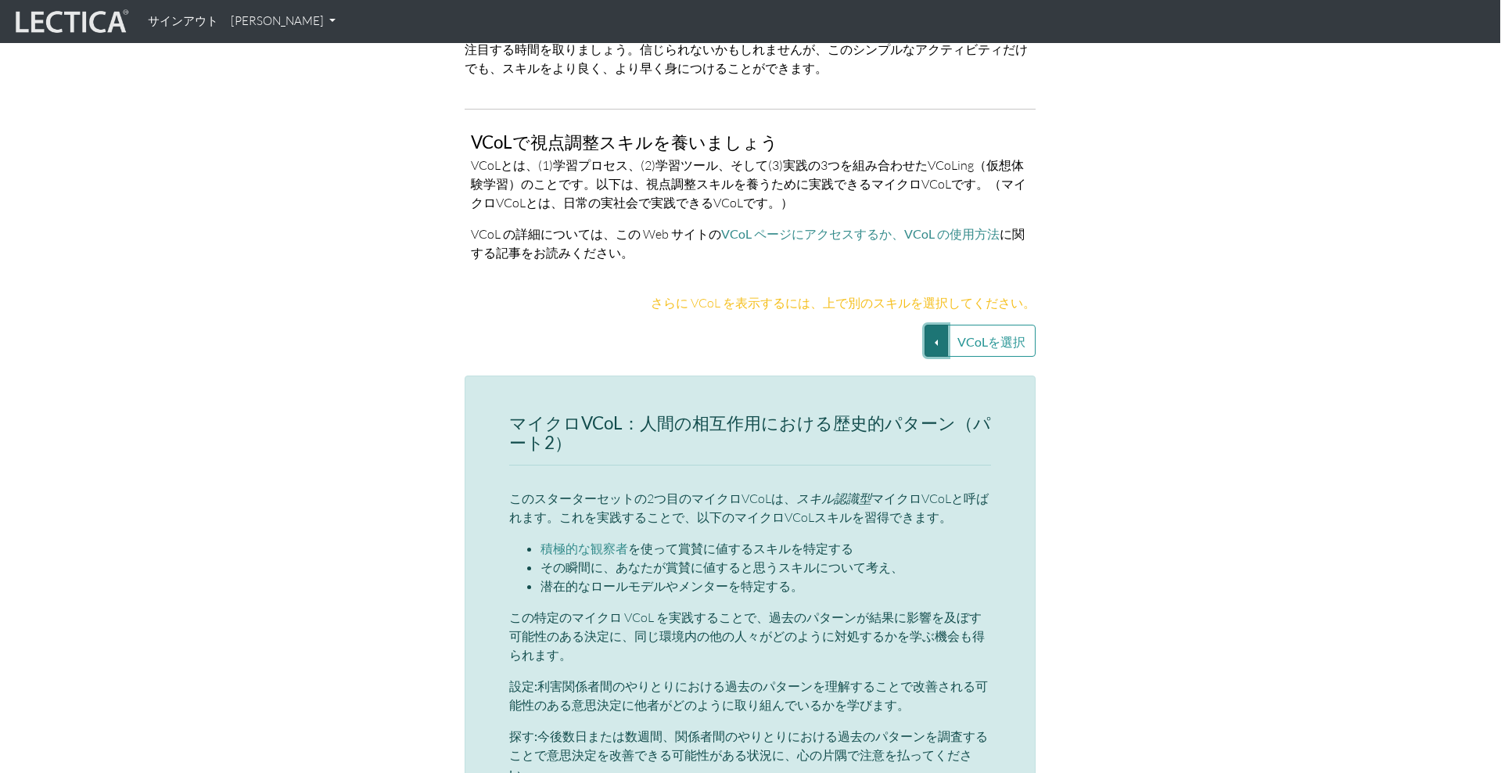
click at [930, 325] on button "VCoLを選択" at bounding box center [936, 341] width 23 height 32
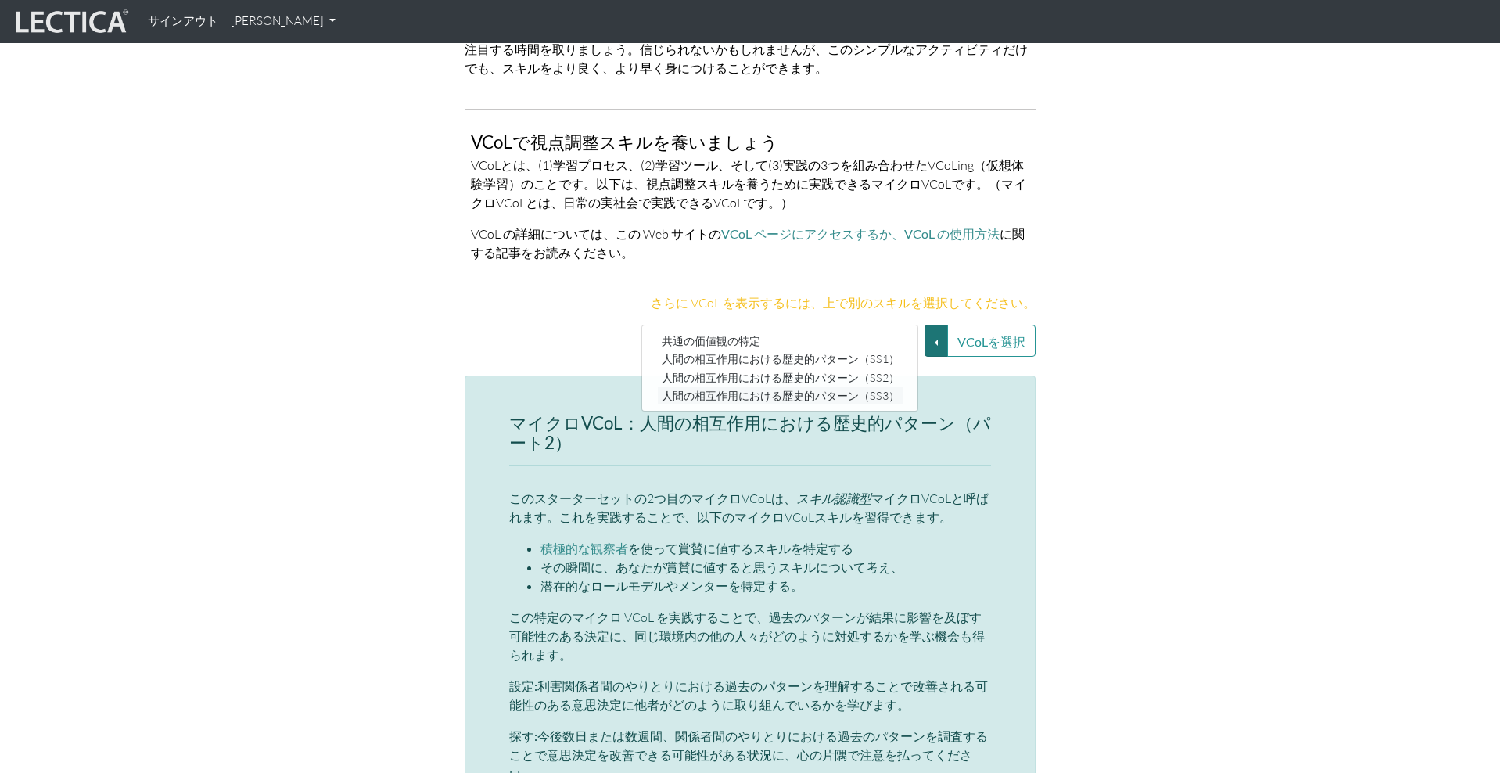
click at [844, 389] on font "人間の相互作用における歴史的パターン（SS3）" at bounding box center [781, 395] width 238 height 13
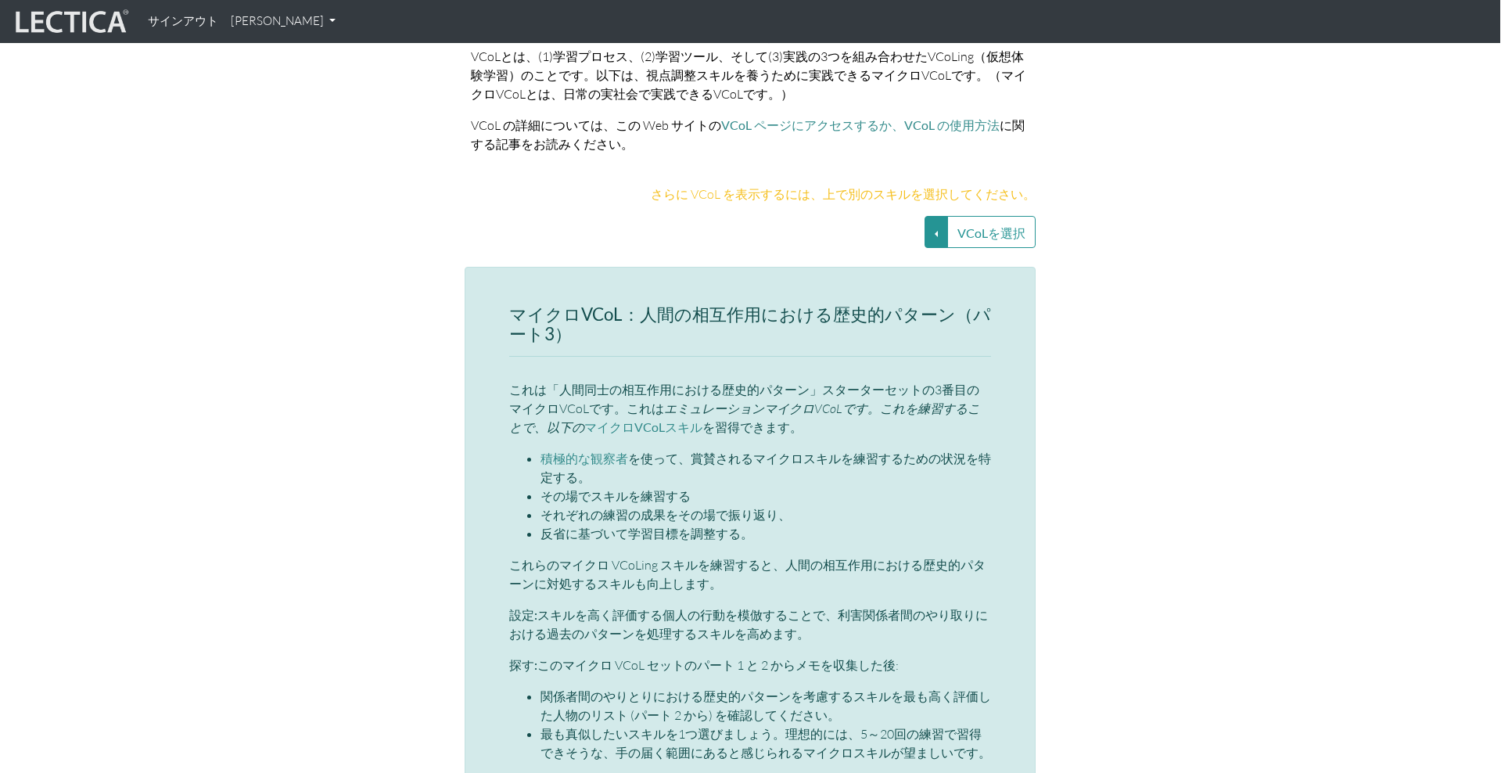
scroll to position [3341, 1]
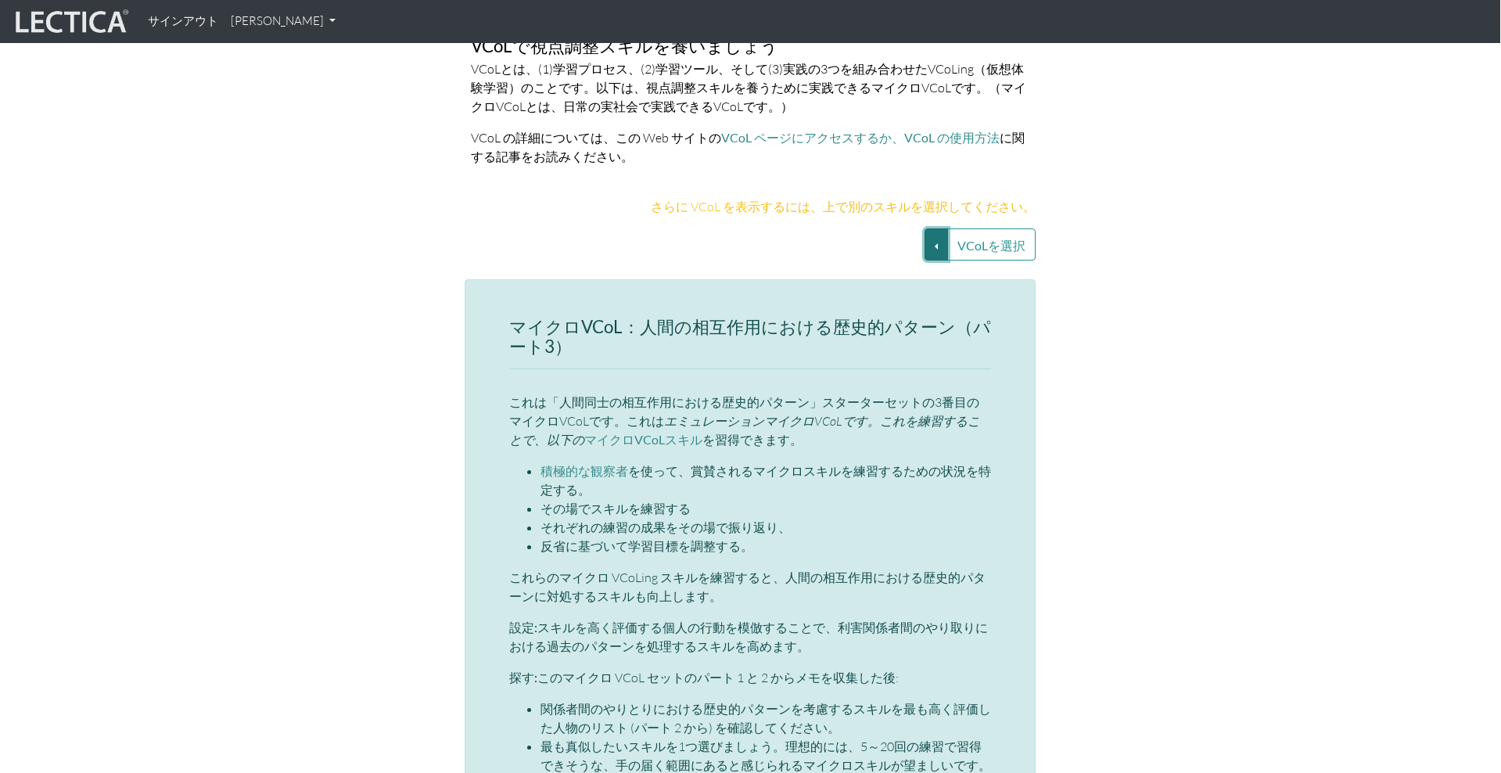
click at [932, 228] on button "VCoLを選択" at bounding box center [936, 244] width 23 height 32
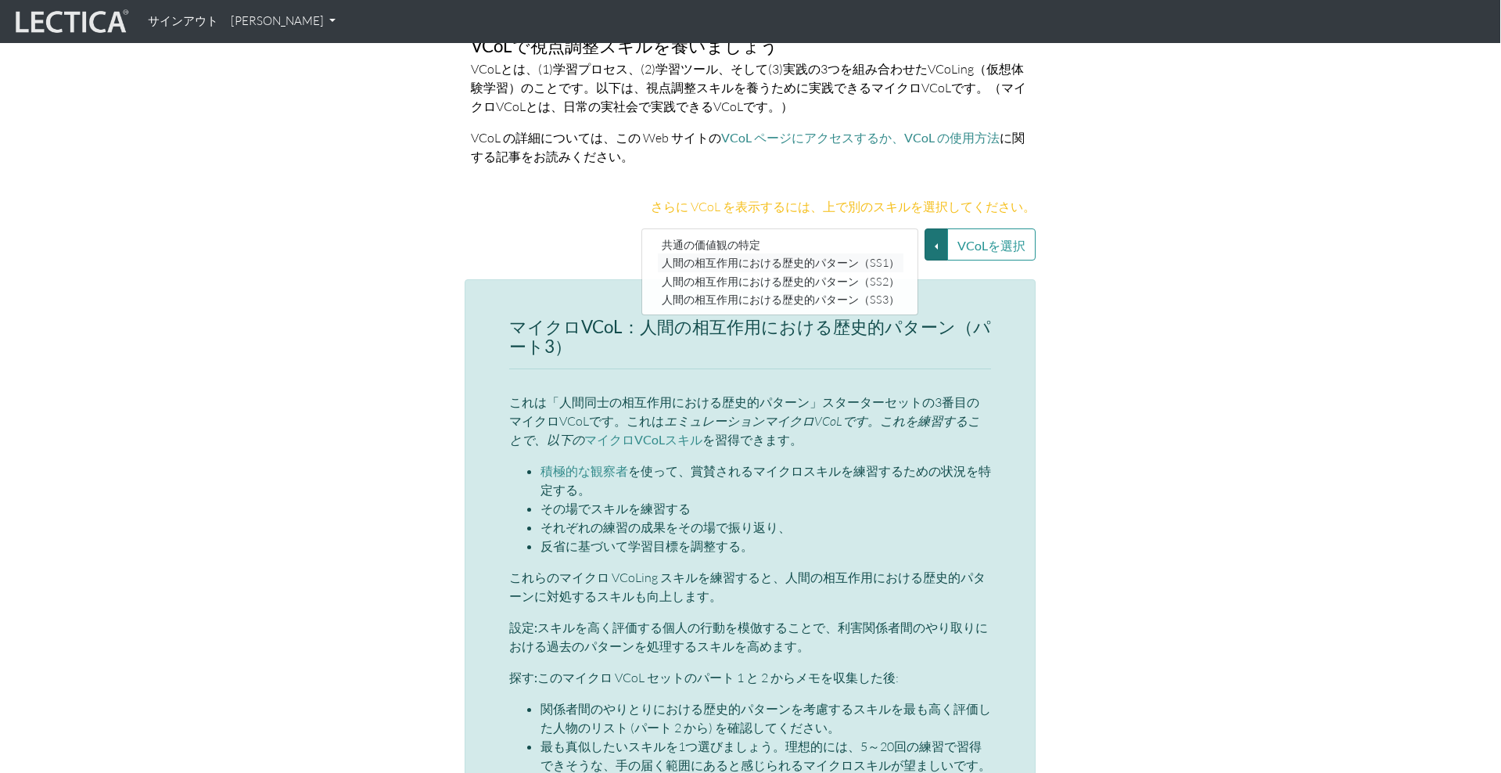
click at [849, 257] on font "人間の相互作用における歴史的パターン（SS1）" at bounding box center [781, 263] width 238 height 13
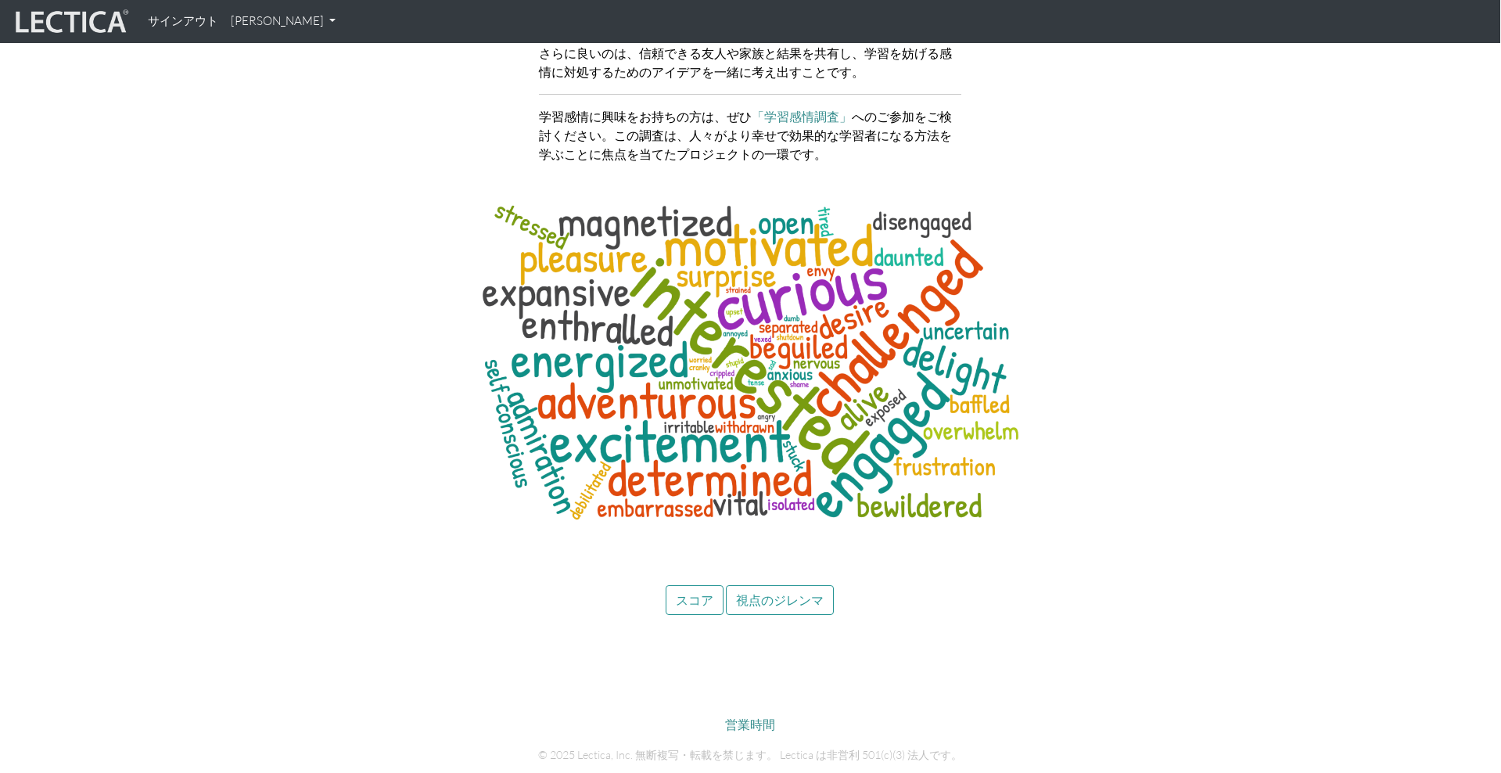
scroll to position [6265, 1]
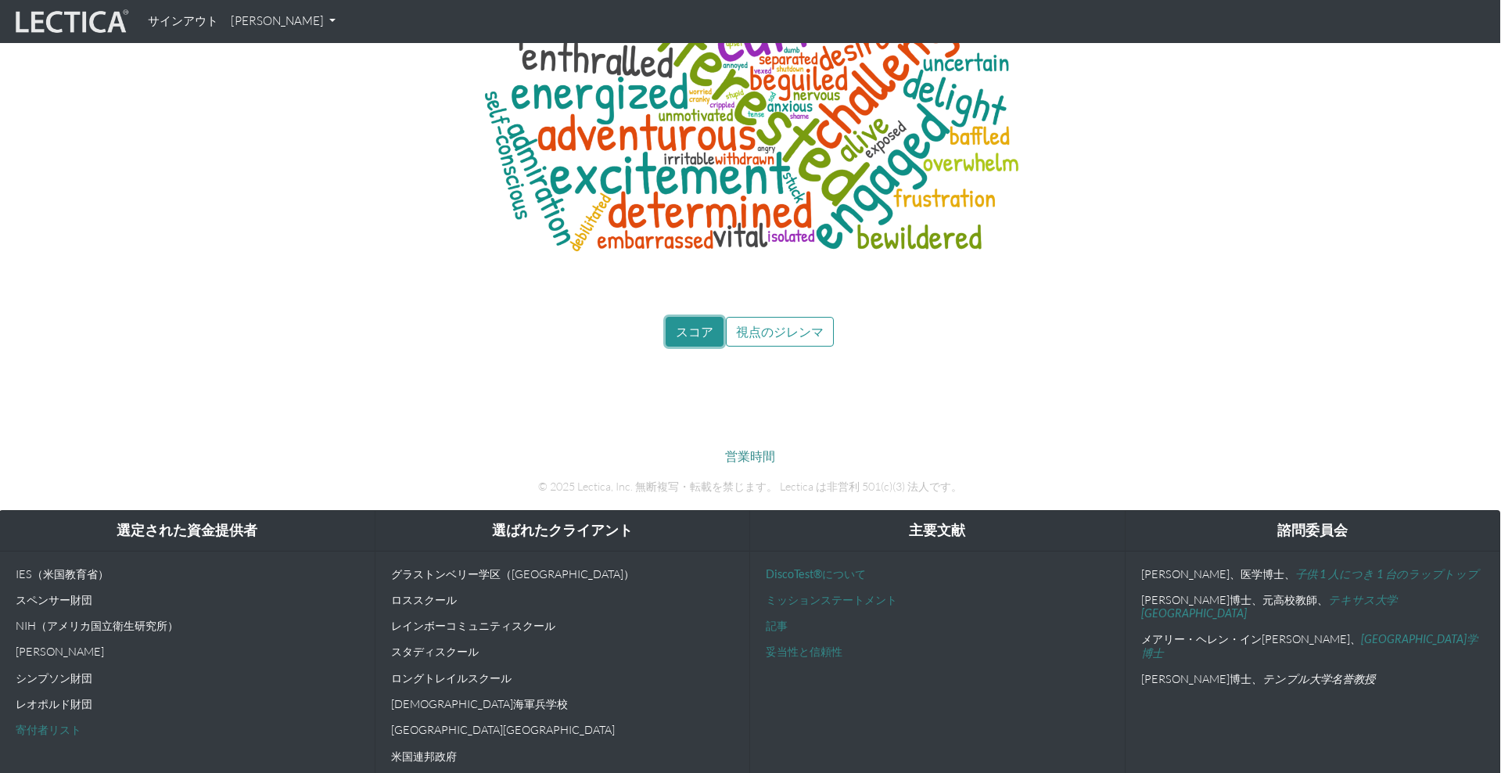
click at [685, 324] on font "スコア" at bounding box center [695, 331] width 38 height 15
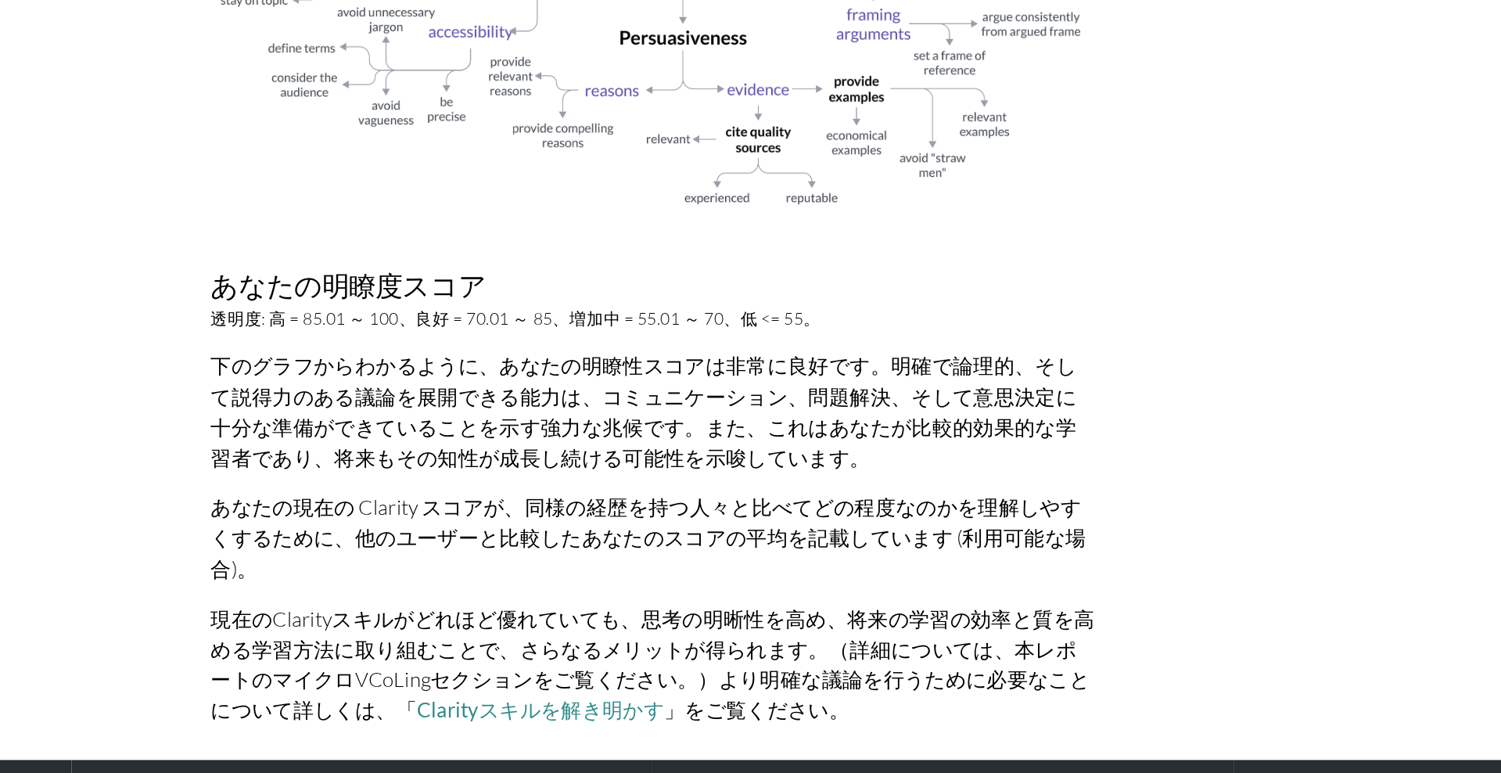
scroll to position [803, 0]
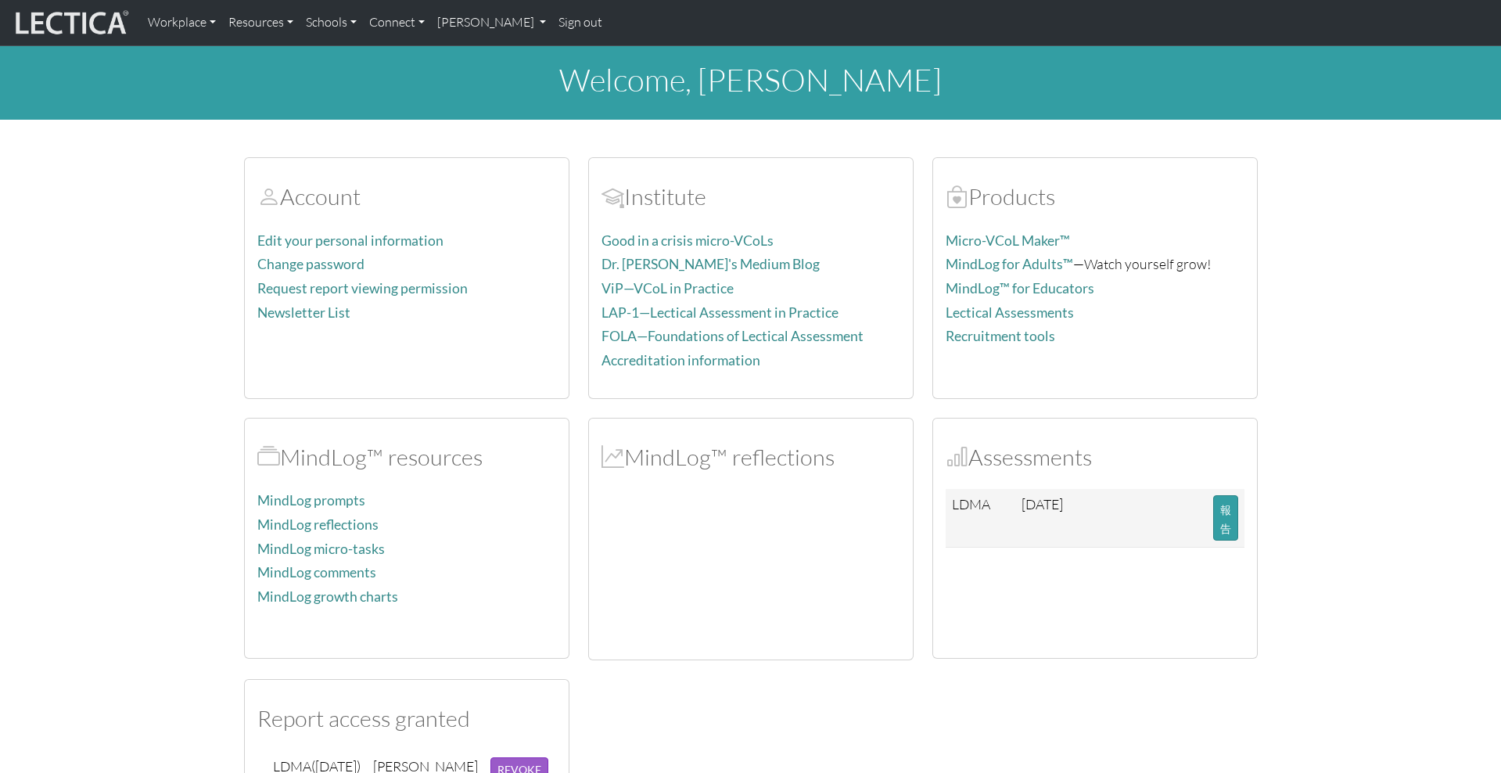
scroll to position [347, 0]
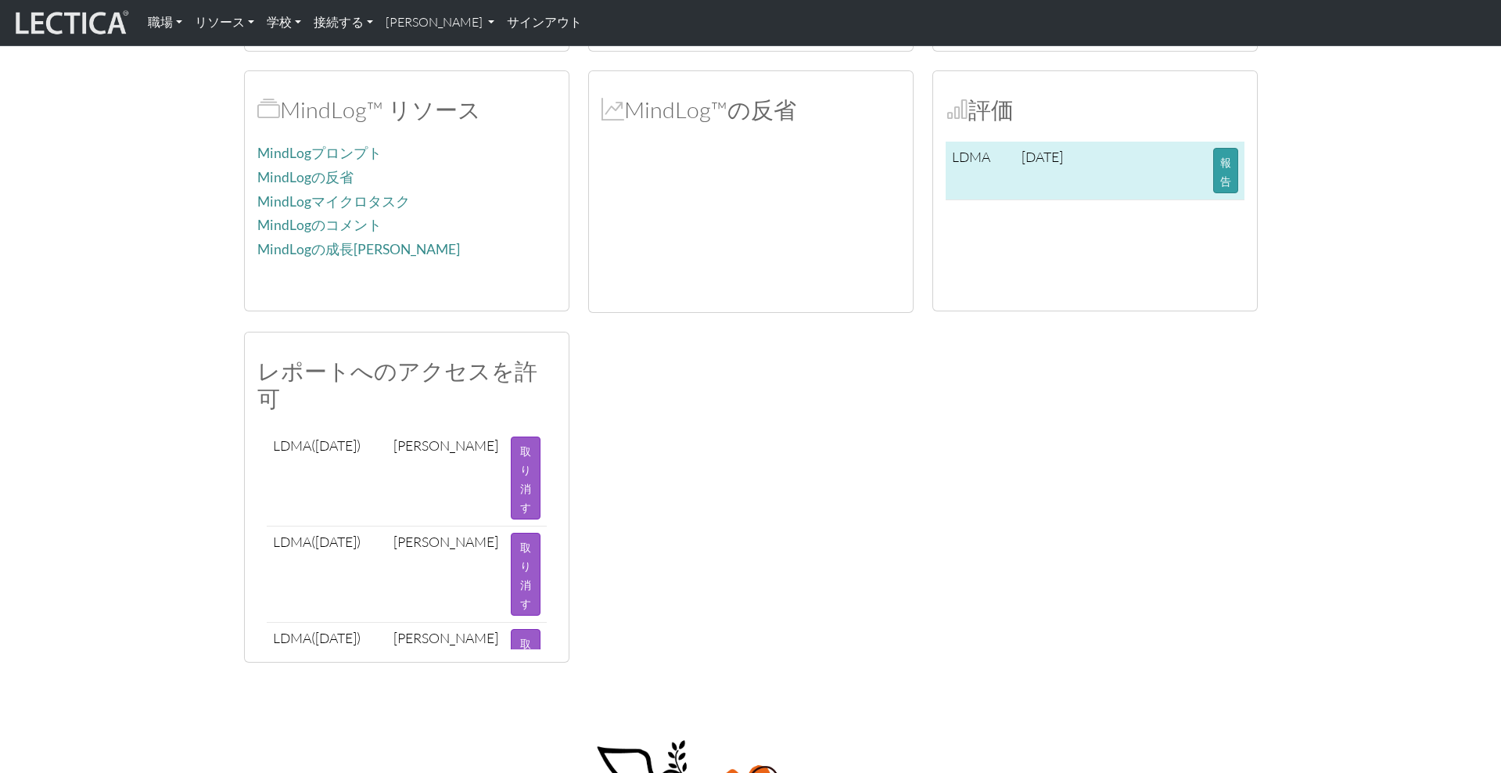
click at [1209, 168] on td "報告" at bounding box center [1226, 171] width 38 height 58
click at [1223, 169] on button "報告" at bounding box center [1225, 170] width 25 height 45
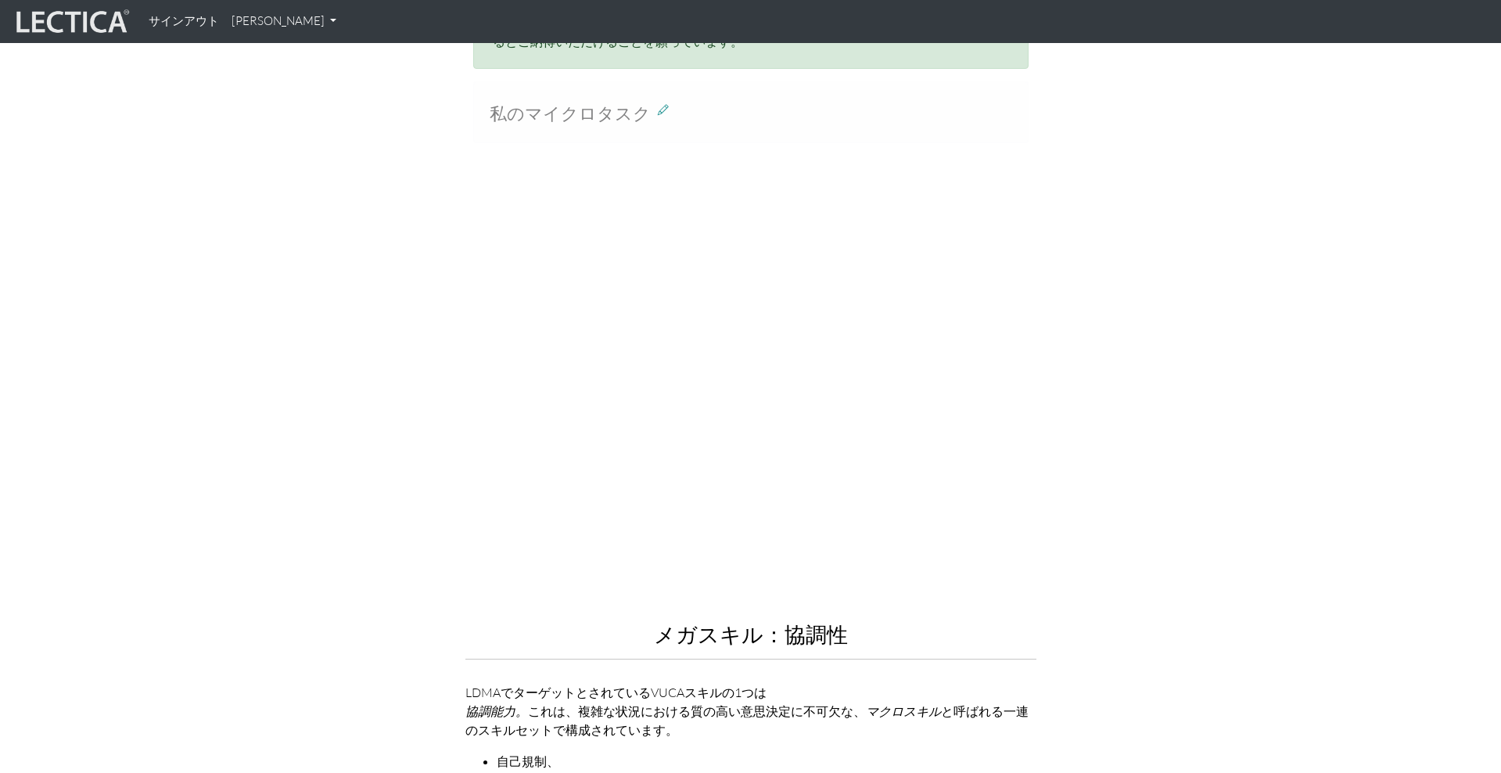
scroll to position [1643, 0]
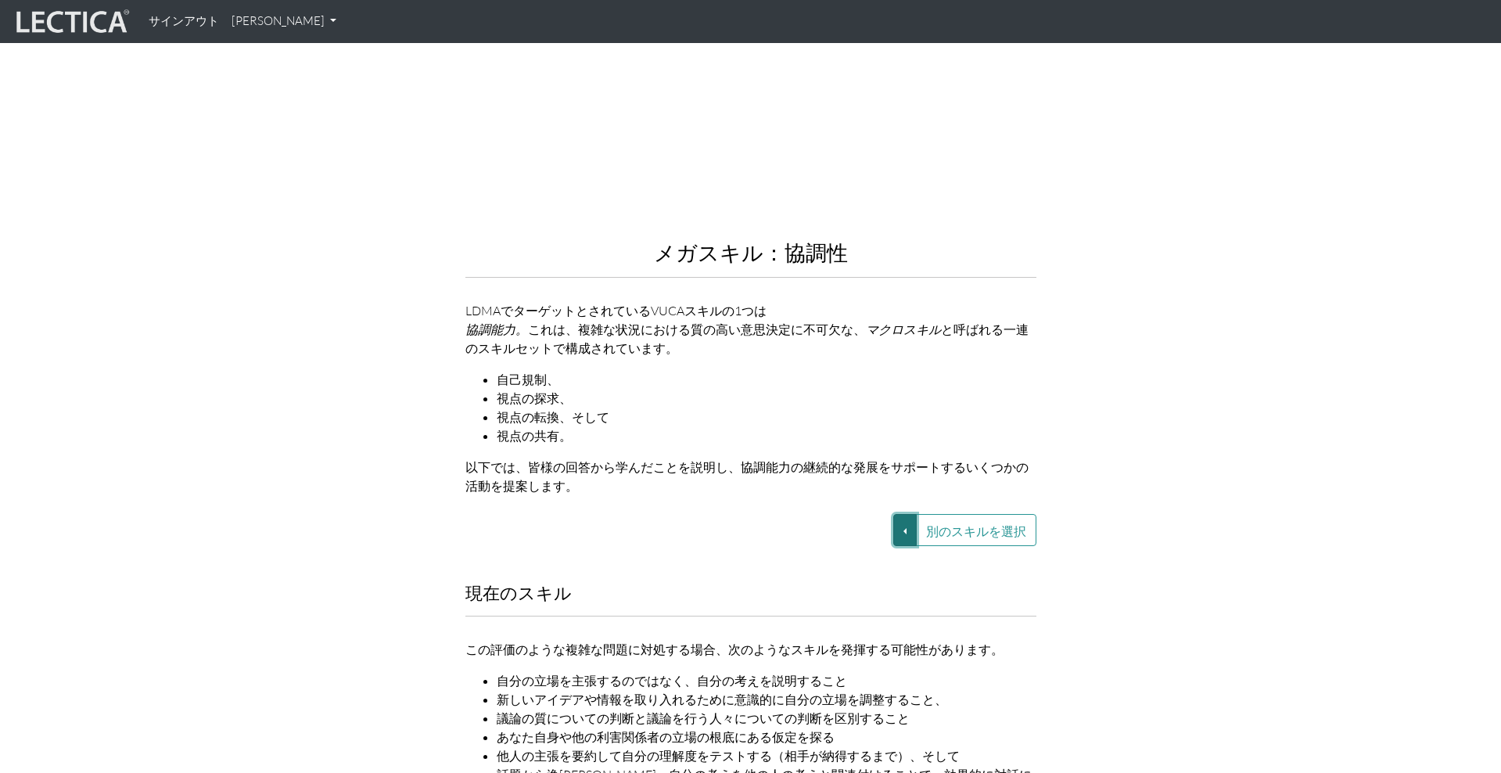
click at [899, 514] on button "別のスキルを選択" at bounding box center [904, 530] width 23 height 32
click at [831, 578] on font "VUCA—視点の調整" at bounding box center [790, 584] width 94 height 13
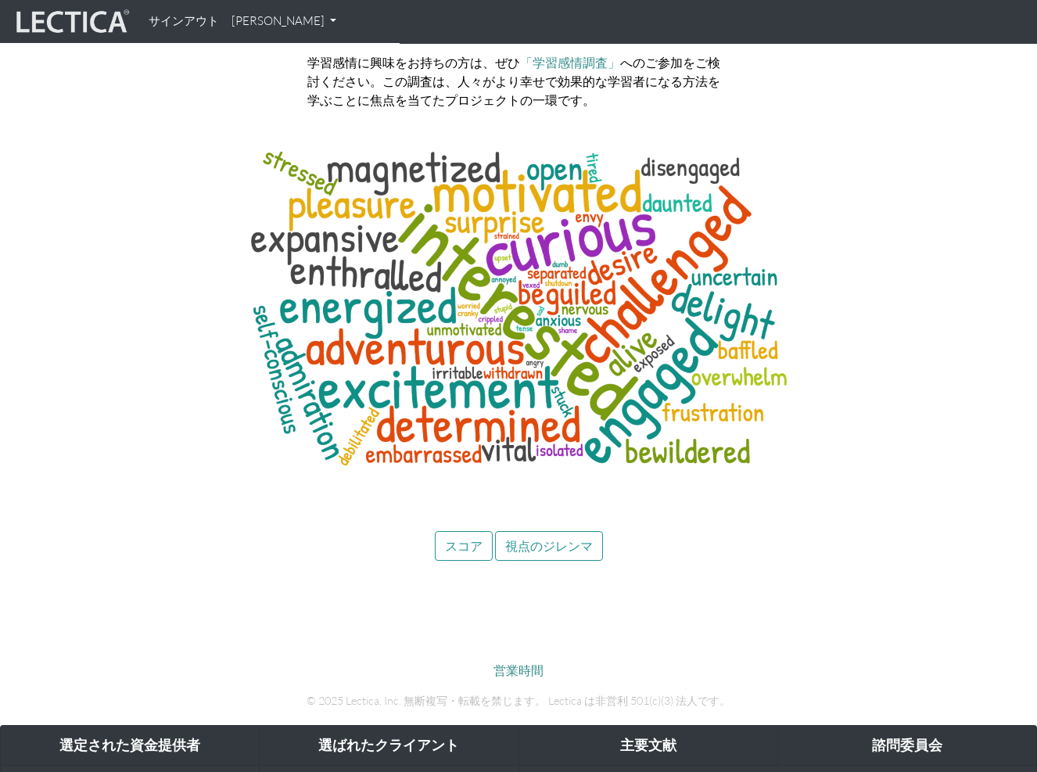
scroll to position [6384, 0]
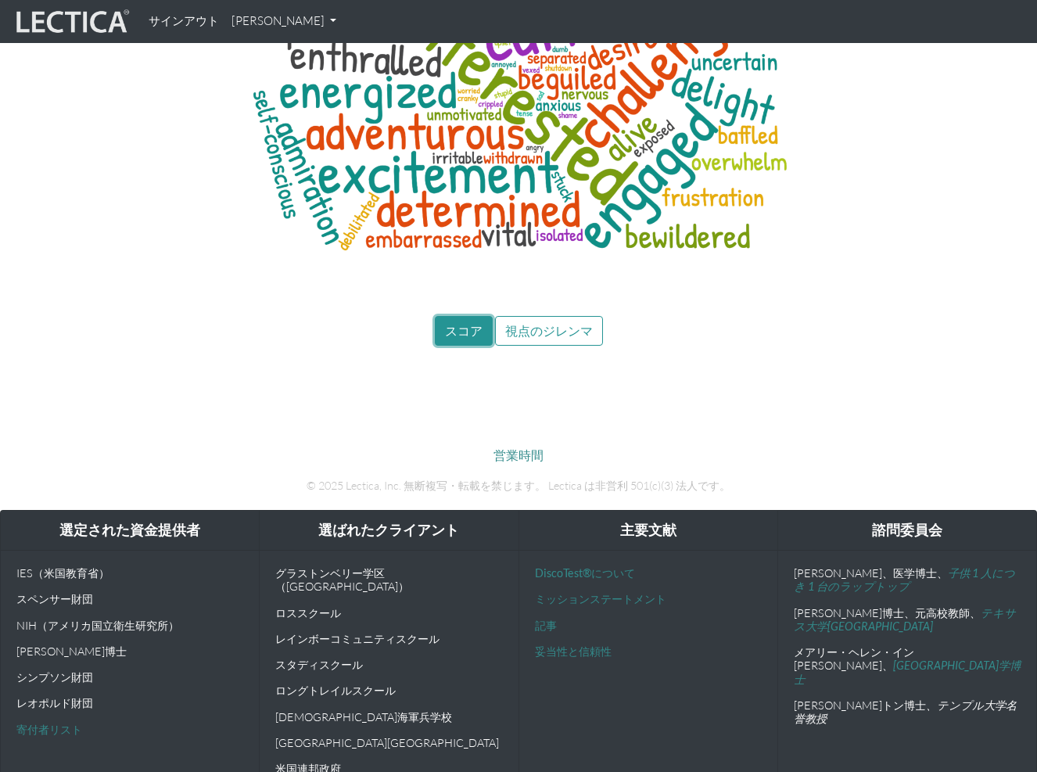
click at [458, 323] on font "スコア" at bounding box center [464, 330] width 38 height 15
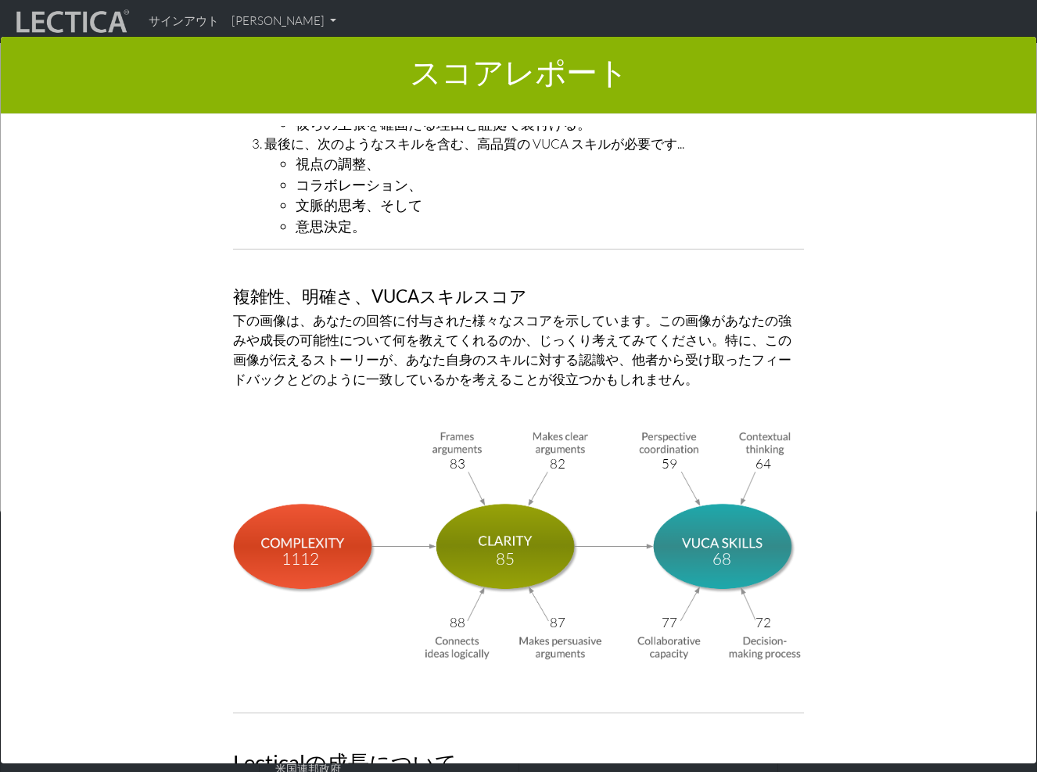
scroll to position [5106, 0]
